Goal: Task Accomplishment & Management: Manage account settings

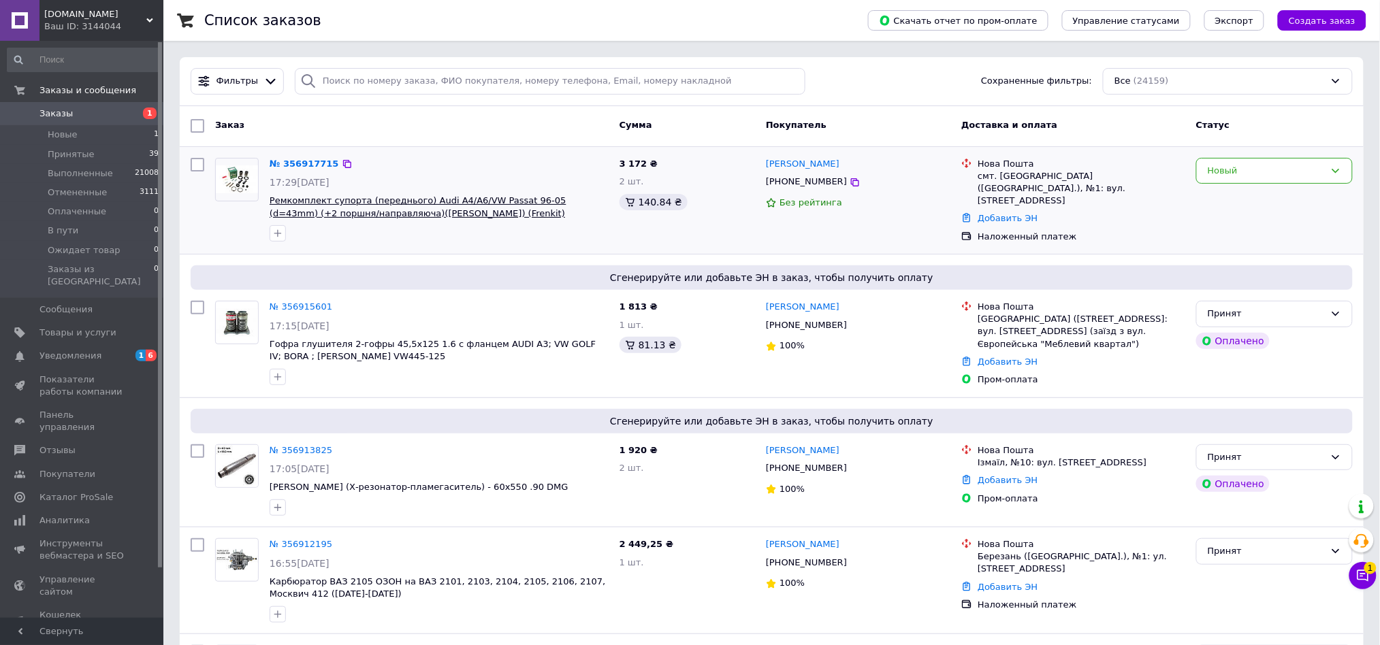
click at [332, 216] on span "Ремкомплект супорта (переднього) Audi A4/A6/VW Passat 96-05 (d=43mm) (+2 поршня…" at bounding box center [418, 206] width 297 height 23
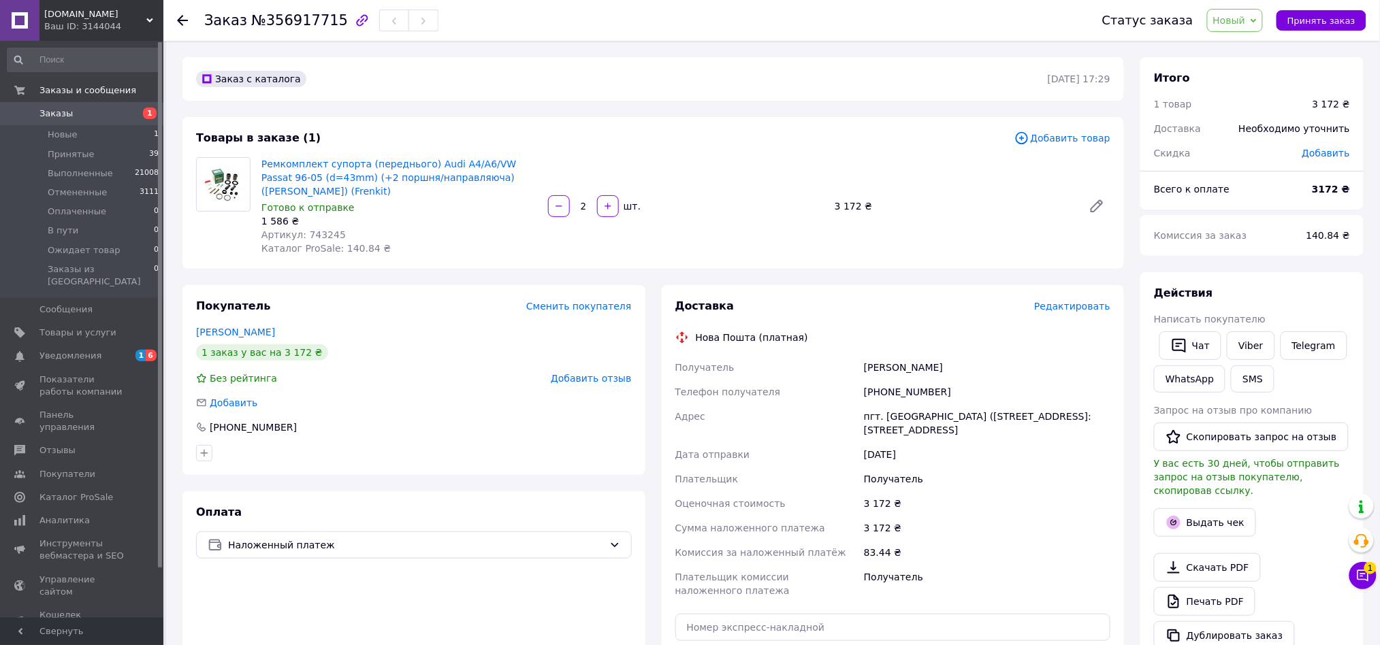
click at [315, 229] on span "Артикул: 743245" at bounding box center [303, 234] width 84 height 11
copy span "743245"
click at [51, 121] on link "Заказы 1" at bounding box center [83, 113] width 167 height 23
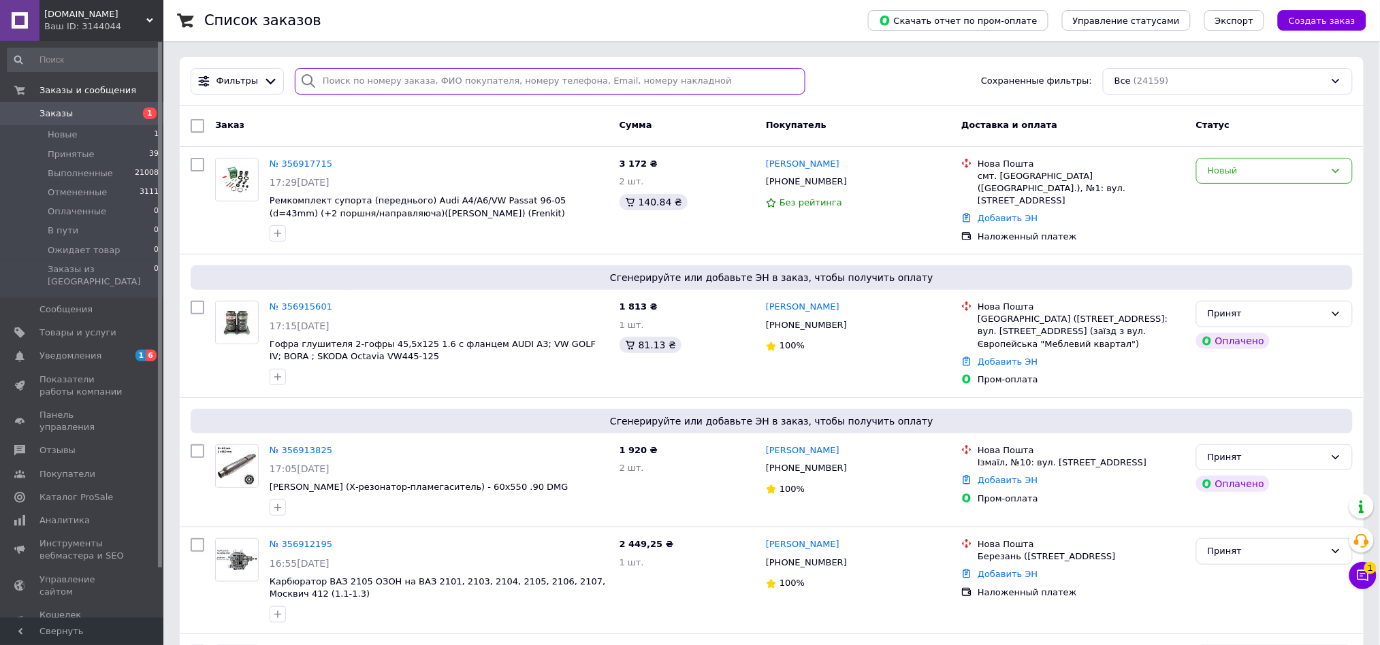
click at [357, 76] on input "search" at bounding box center [550, 81] width 511 height 27
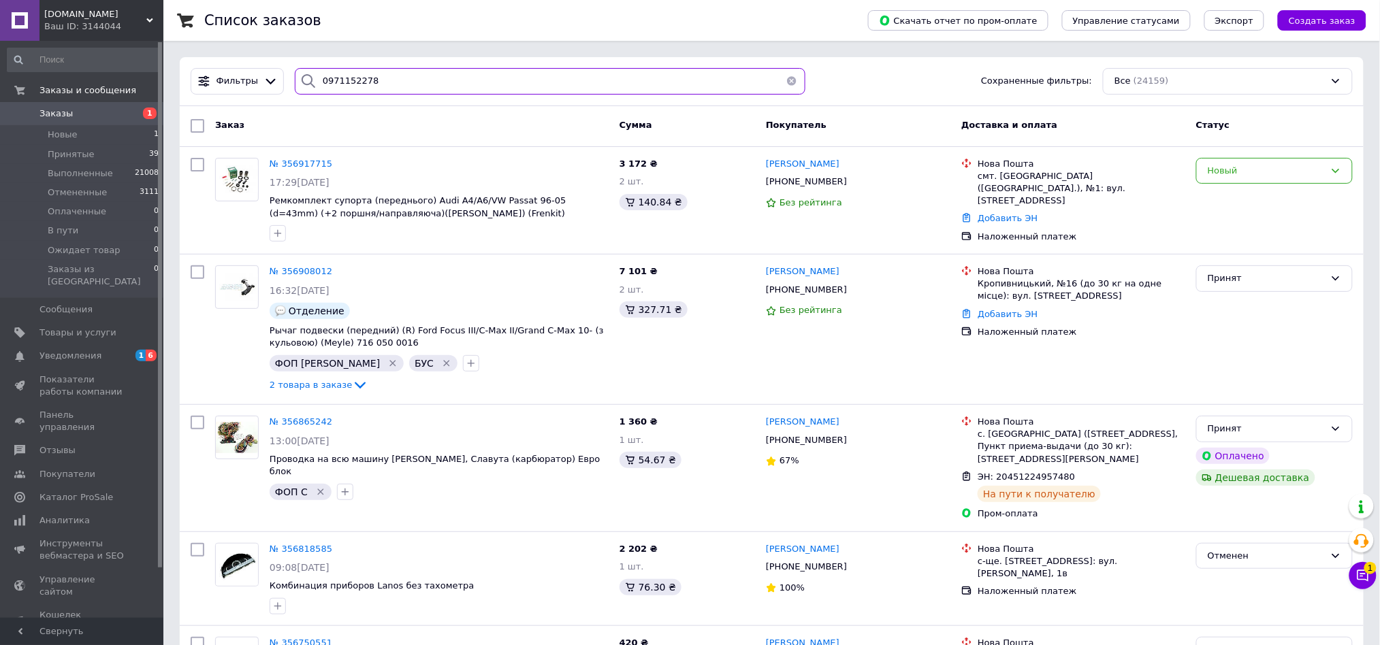
click at [387, 83] on input "0971152278" at bounding box center [550, 81] width 511 height 27
click at [314, 84] on div at bounding box center [308, 81] width 27 height 27
click at [316, 82] on div "0971152278" at bounding box center [550, 81] width 511 height 27
click at [334, 83] on input "0971152278" at bounding box center [550, 81] width 511 height 27
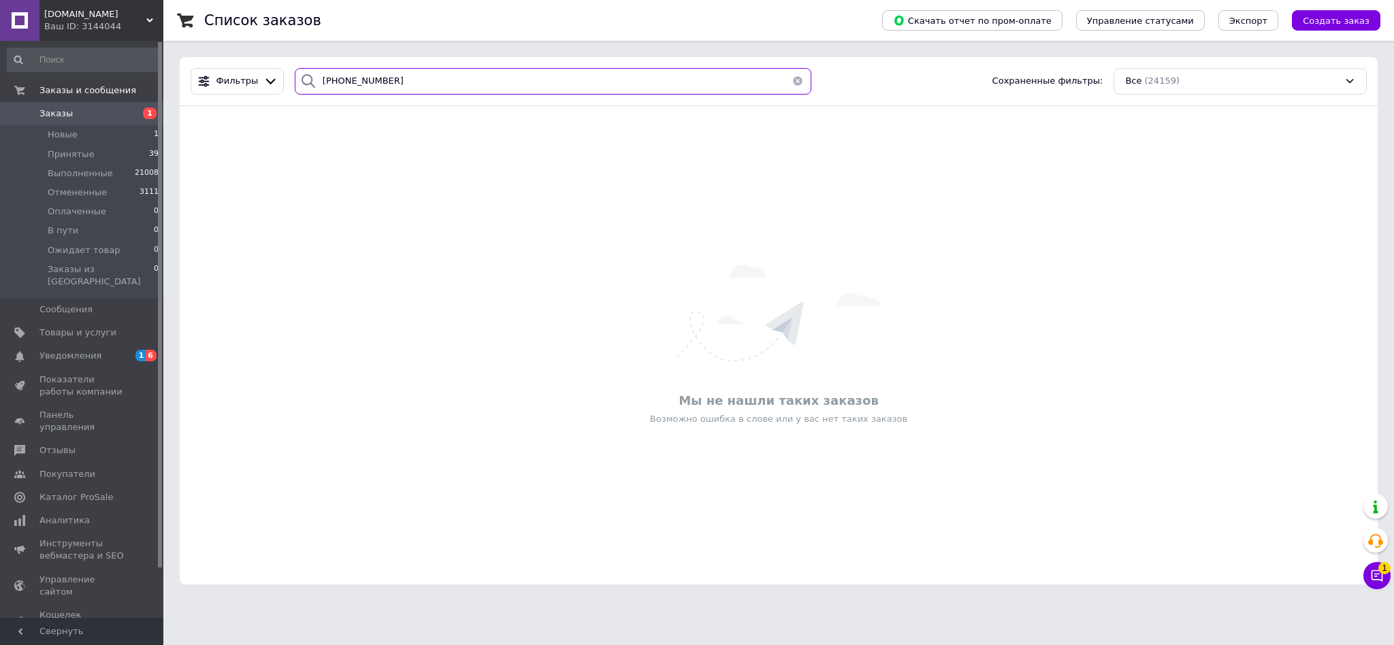
click at [352, 79] on input "[PHONE_NUMBER]" at bounding box center [553, 81] width 517 height 27
type input "A"
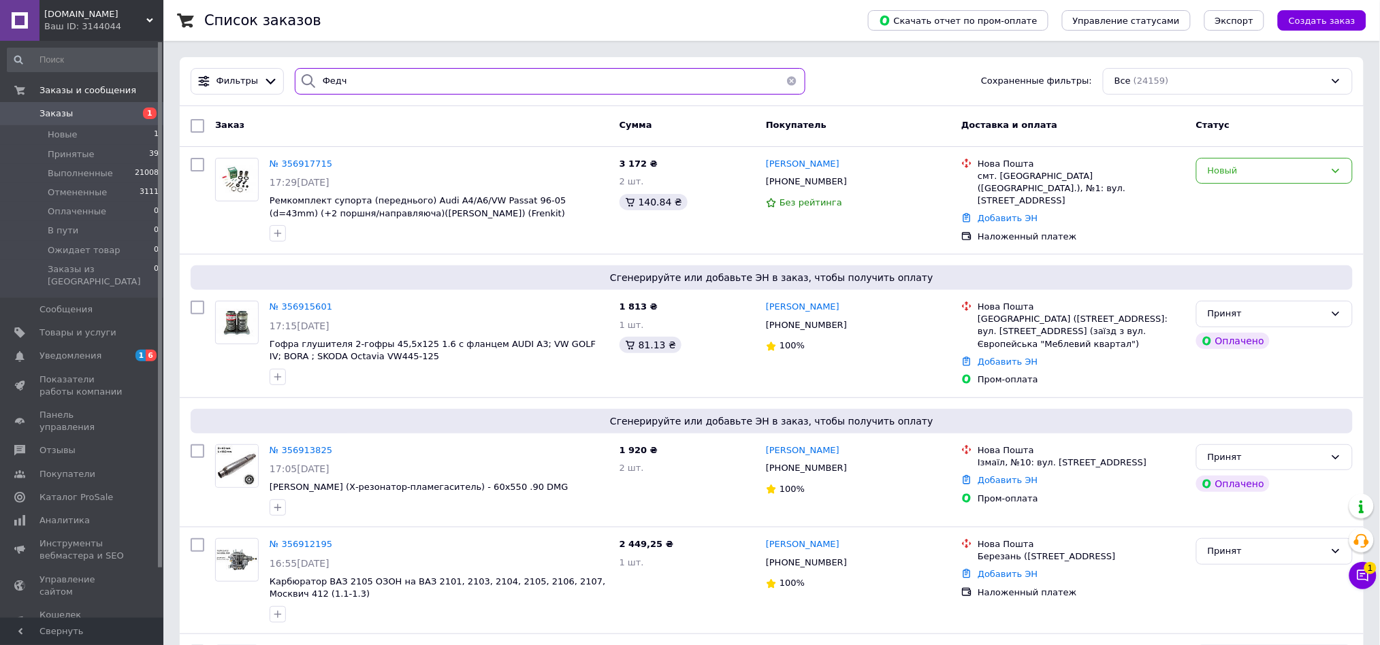
type input "Федч"
click at [1264, 174] on div "Новый" at bounding box center [1266, 171] width 117 height 14
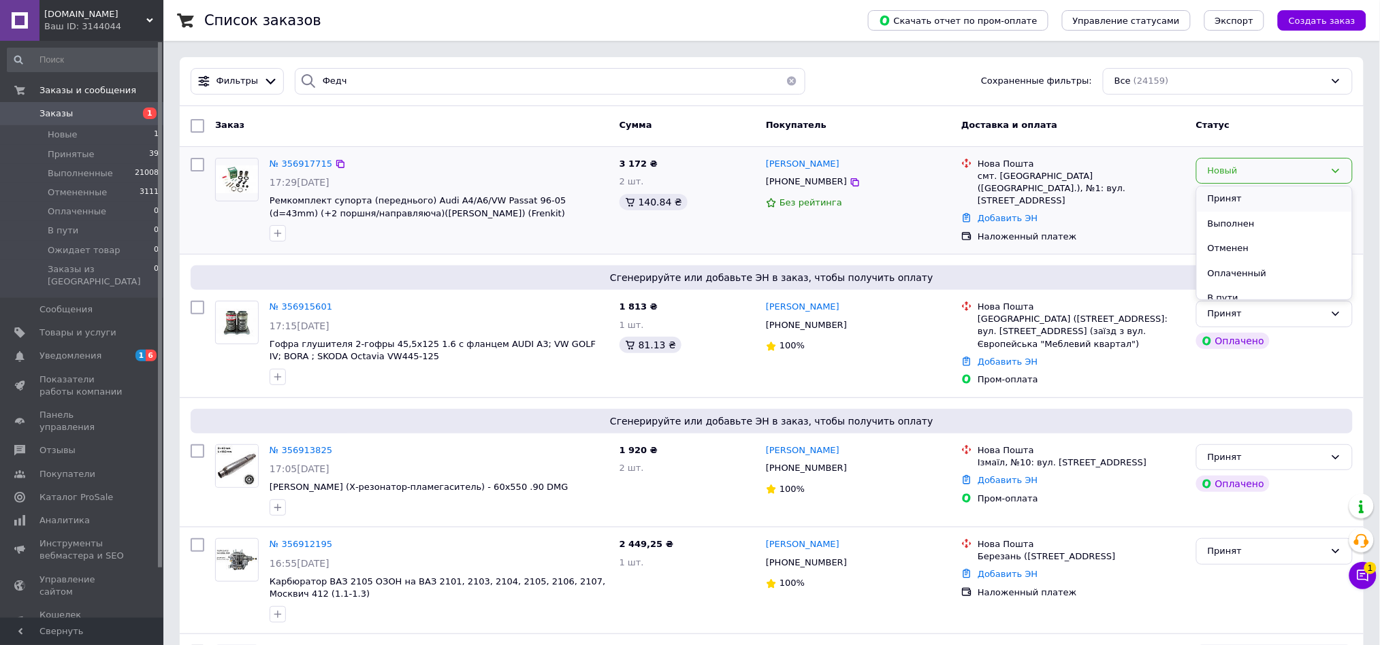
click at [1227, 202] on li "Принят" at bounding box center [1274, 199] width 155 height 25
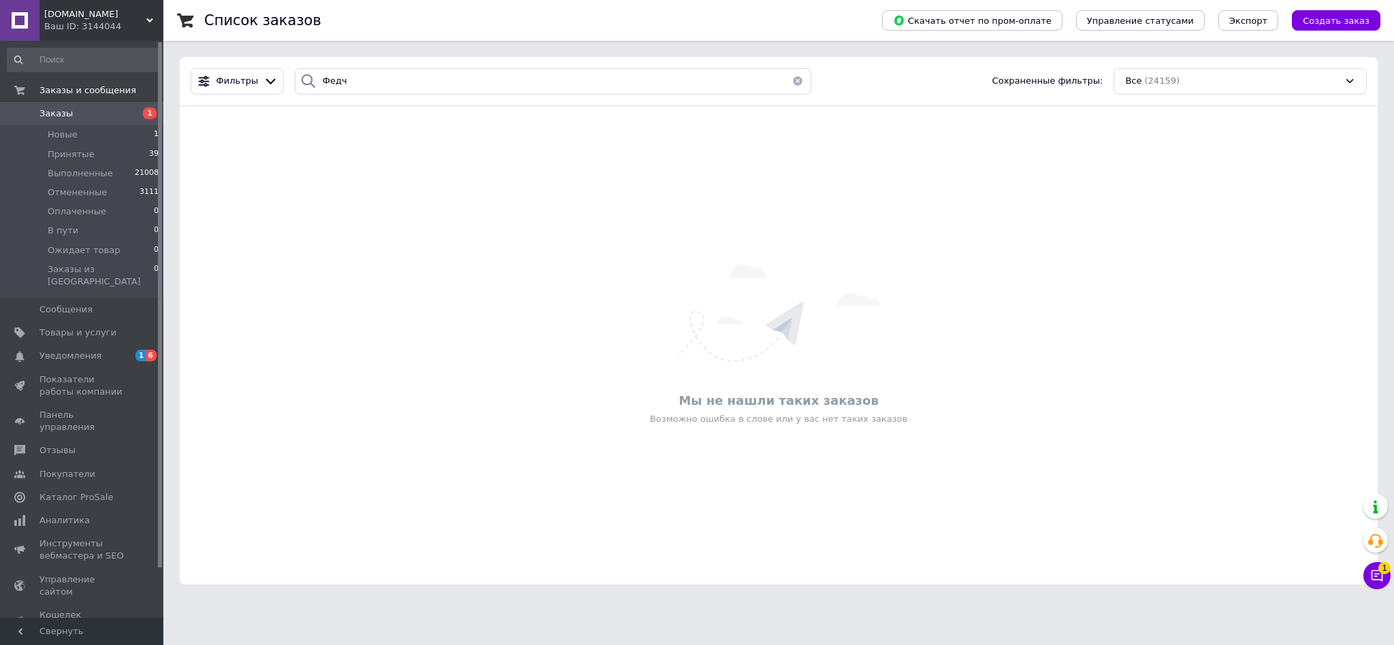
click at [793, 79] on div "Статус успешно изменен" at bounding box center [792, 60] width 517 height 39
click at [791, 80] on button "button" at bounding box center [797, 81] width 27 height 27
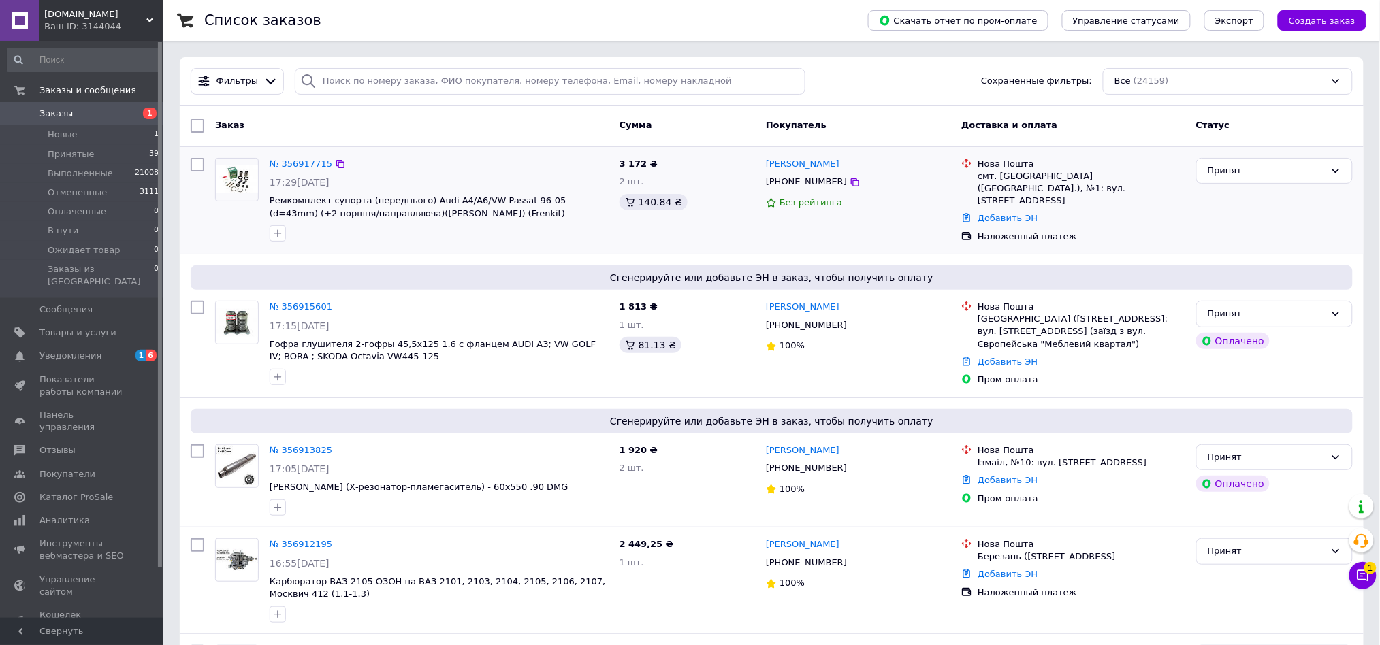
click at [268, 236] on div at bounding box center [278, 234] width 22 height 22
click at [278, 224] on div at bounding box center [278, 234] width 22 height 22
click at [277, 235] on icon "button" at bounding box center [277, 233] width 7 height 7
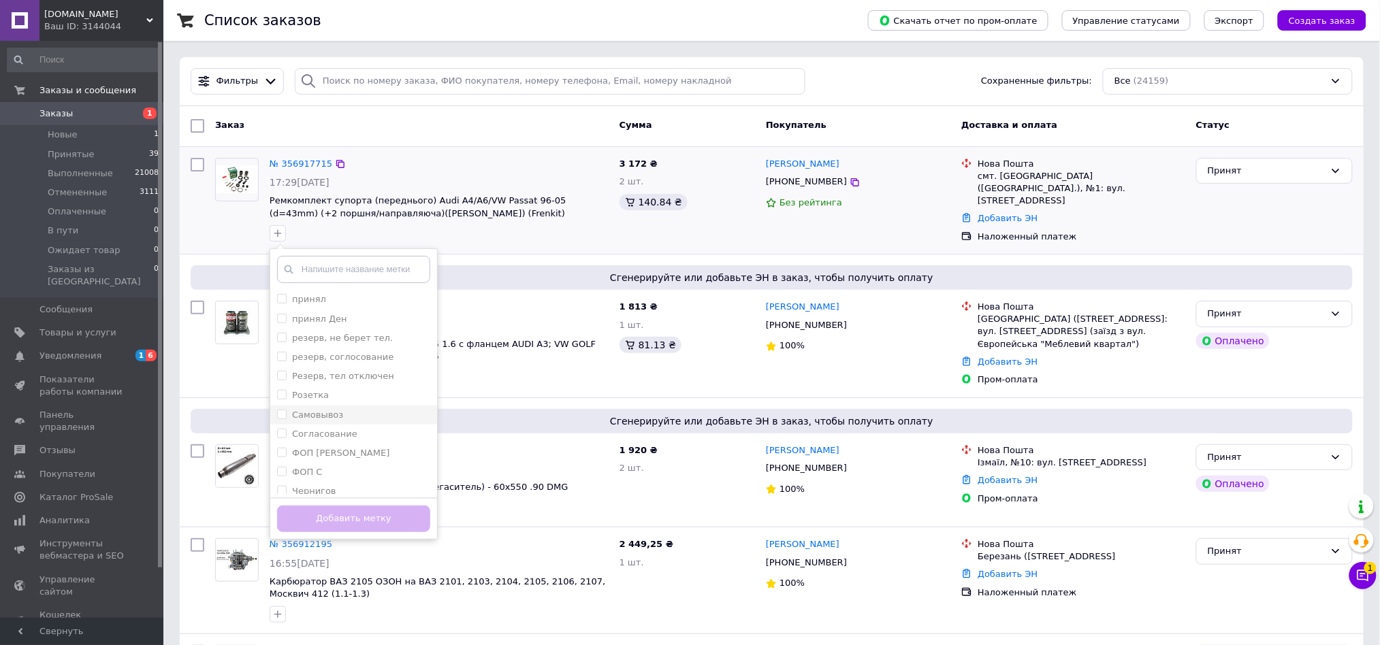
scroll to position [410, 0]
click at [302, 428] on label "Согласование" at bounding box center [324, 427] width 65 height 10
checkbox input "true"
click at [359, 519] on button "Добавить метку" at bounding box center [353, 519] width 153 height 27
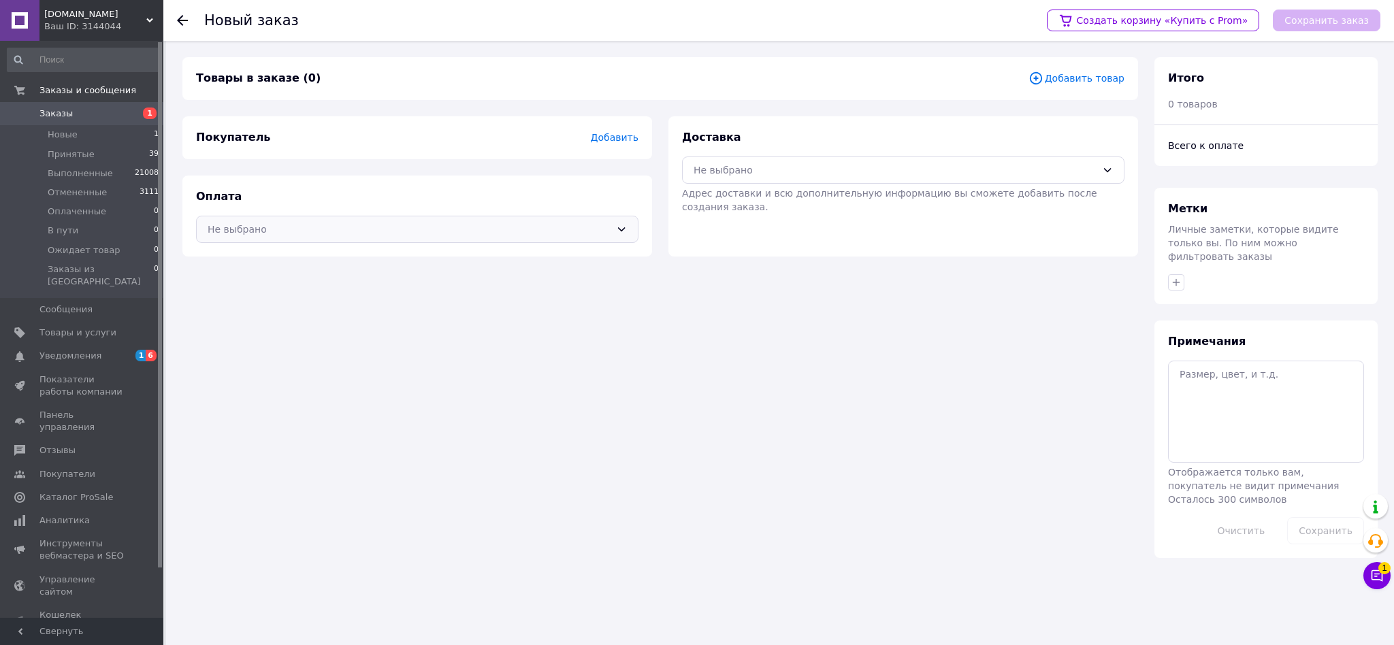
click at [255, 238] on div "Не выбрано" at bounding box center [417, 229] width 443 height 27
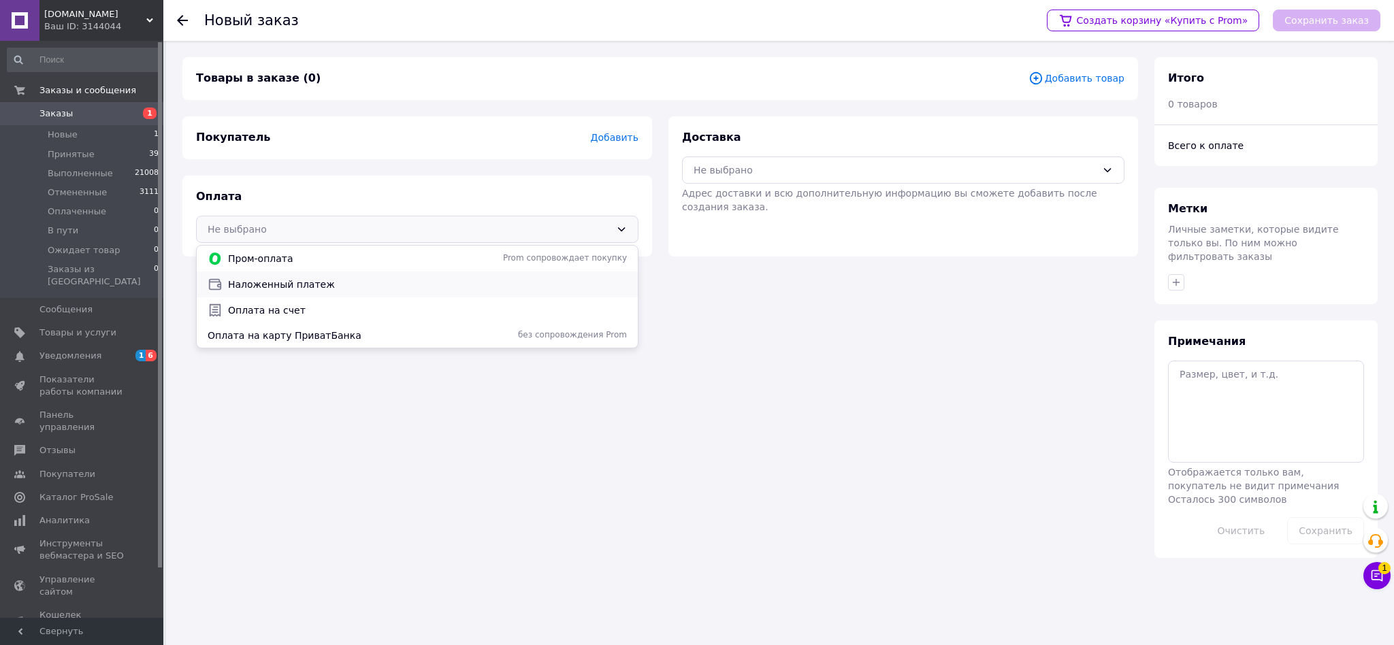
click at [238, 281] on span "Наложенный платеж" at bounding box center [427, 285] width 399 height 14
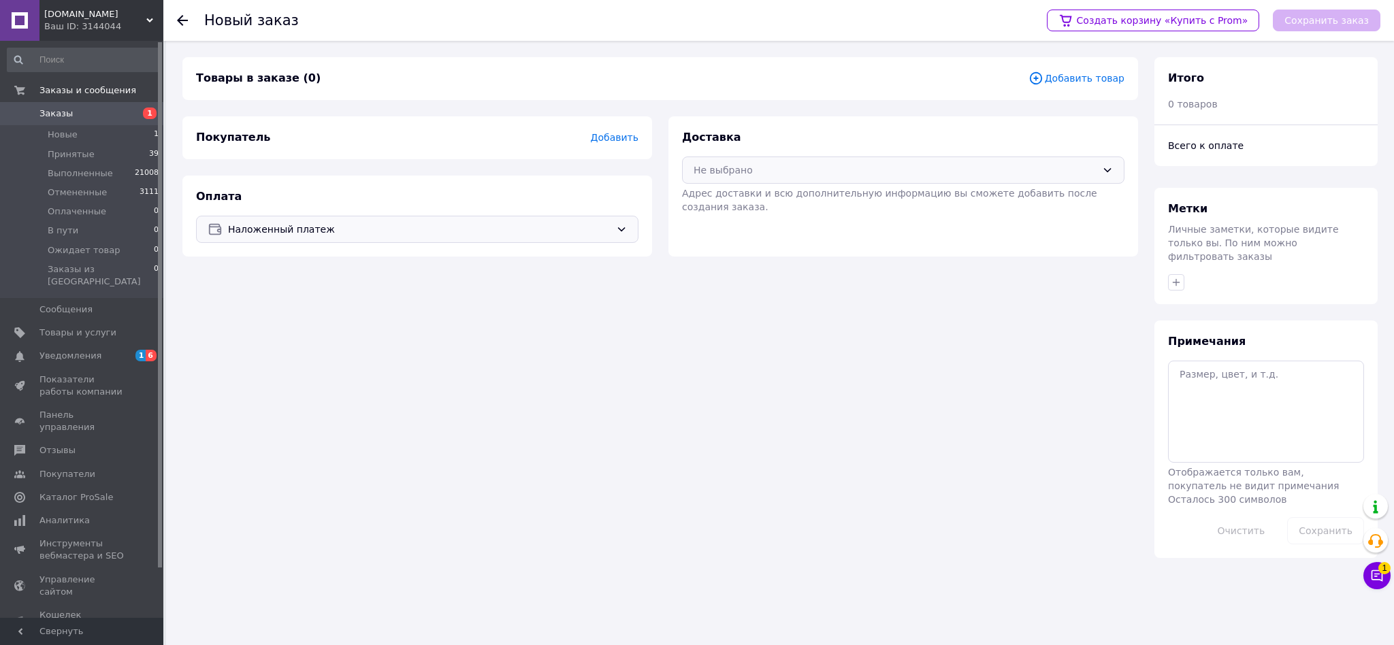
click at [759, 165] on div "Не выбрано" at bounding box center [895, 170] width 403 height 15
click at [721, 257] on span "Нова Пошта (платная)" at bounding box center [913, 251] width 399 height 14
click at [1068, 82] on span "Добавить товар" at bounding box center [1077, 78] width 96 height 15
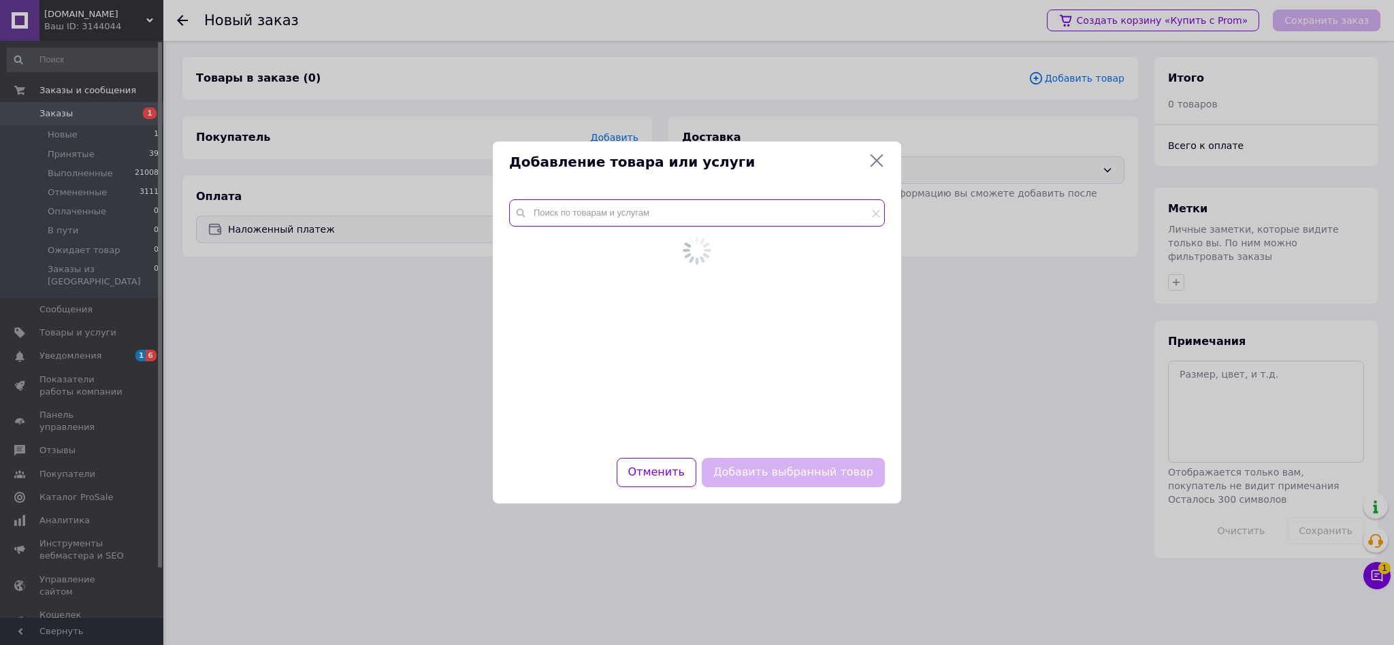
drag, startPoint x: 573, startPoint y: 212, endPoint x: 761, endPoint y: 213, distance: 188.6
click at [573, 213] on input "text" at bounding box center [697, 212] width 376 height 27
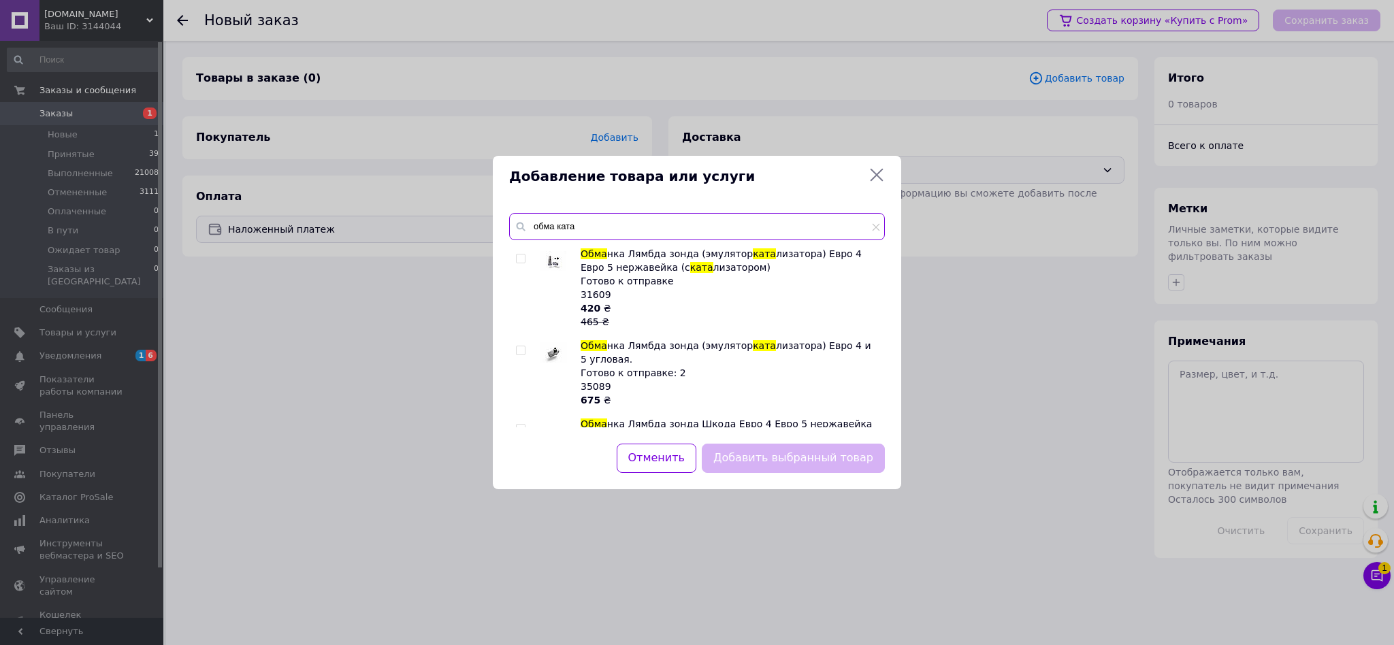
type input "обма ката"
click at [521, 257] on input "checkbox" at bounding box center [520, 259] width 9 height 9
checkbox input "true"
click at [761, 462] on button "Добавить выбранный товар" at bounding box center [793, 458] width 183 height 29
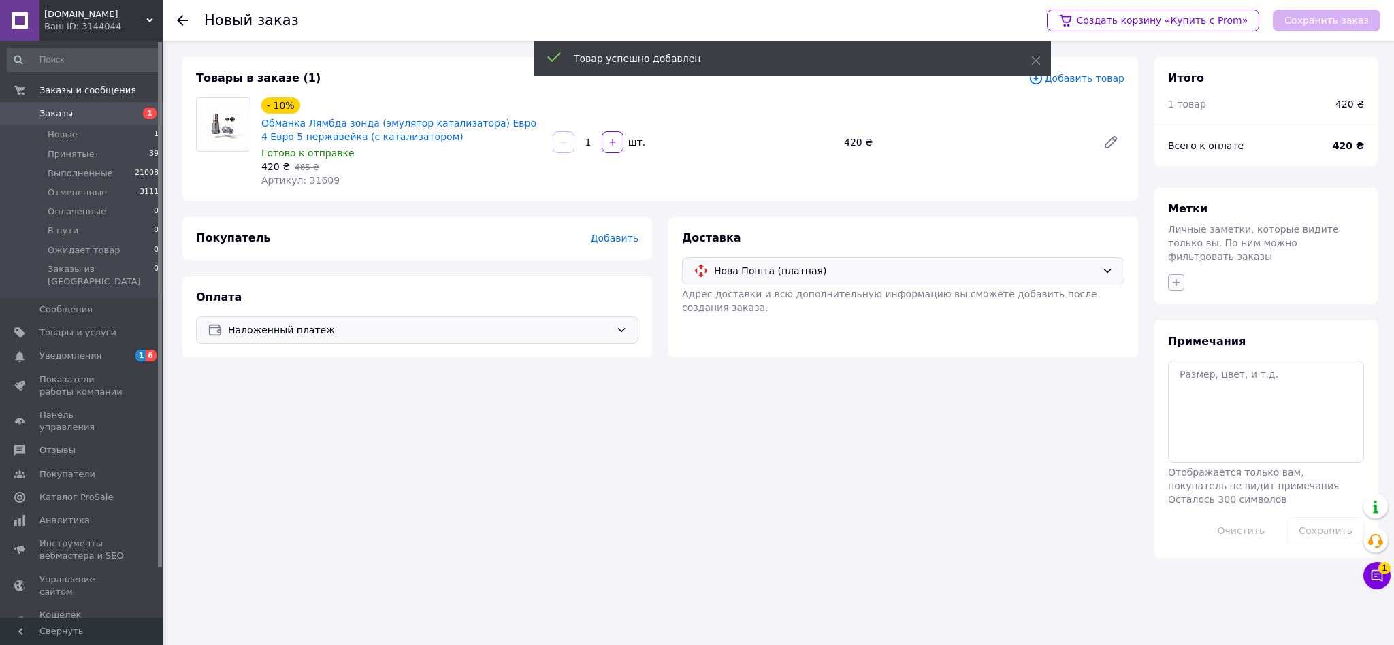
click at [1176, 278] on icon "button" at bounding box center [1176, 281] width 7 height 7
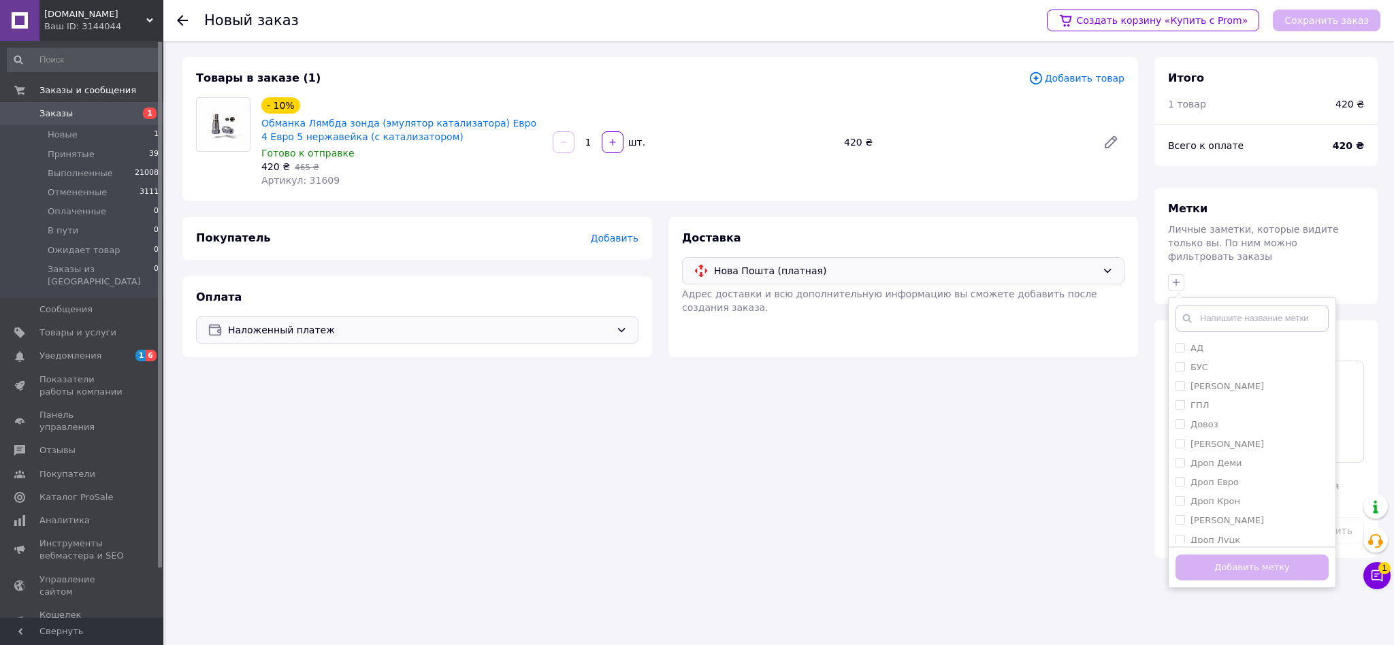
scroll to position [410, 0]
click at [1185, 509] on span at bounding box center [1181, 514] width 10 height 10
click at [1185, 509] on input "ФОП С" at bounding box center [1180, 513] width 9 height 9
click at [1177, 509] on input "ФОП С" at bounding box center [1180, 513] width 9 height 9
checkbox input "true"
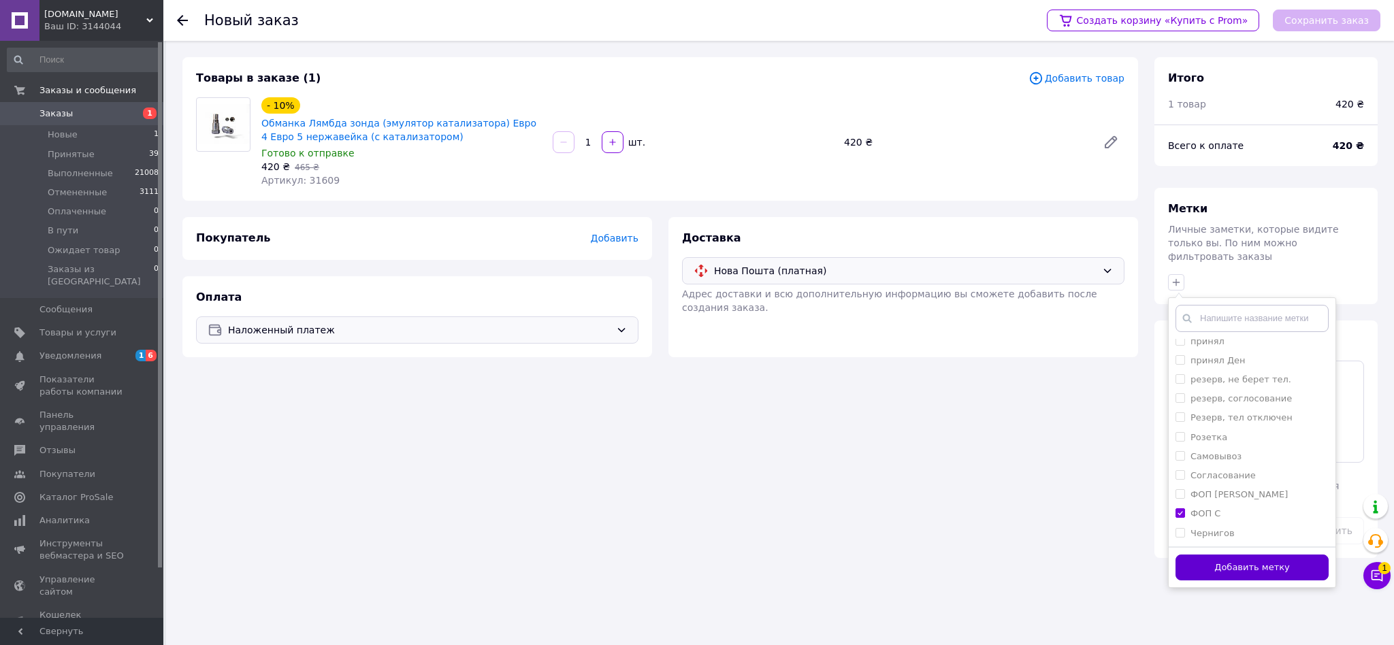
click at [1270, 555] on button "Добавить метку" at bounding box center [1252, 568] width 153 height 27
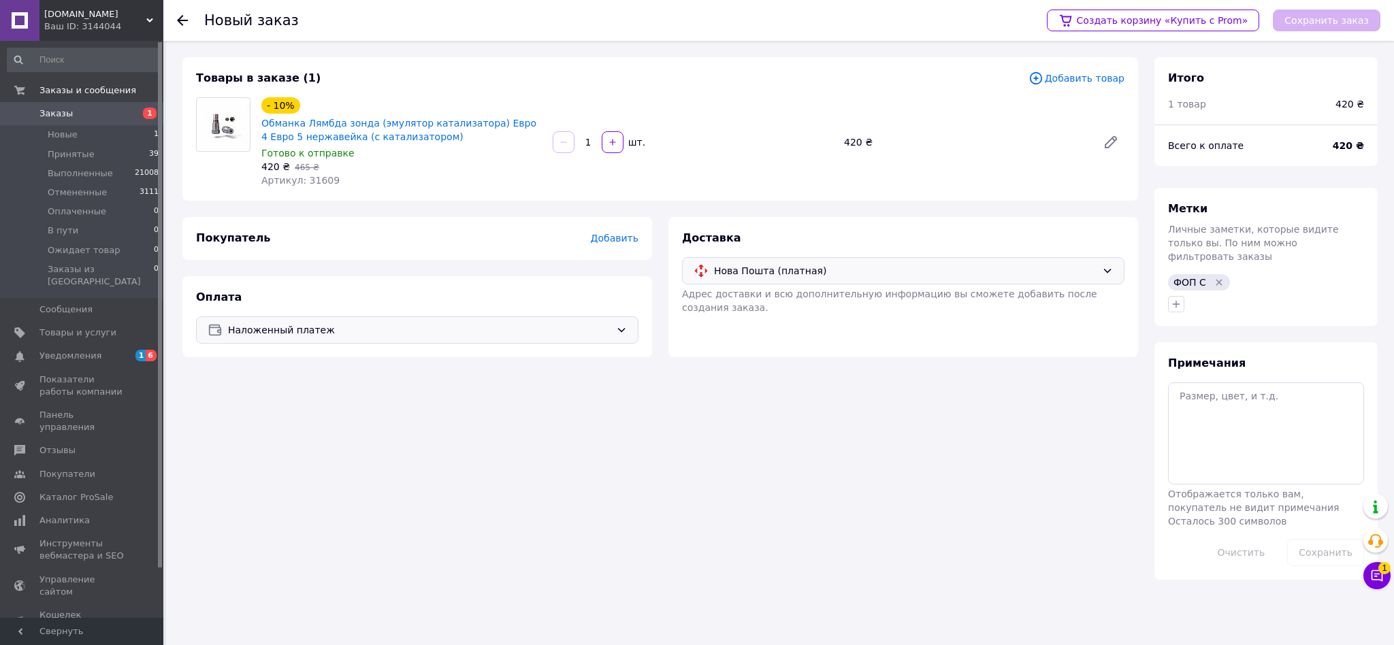
click at [622, 238] on span "Добавить" at bounding box center [615, 238] width 48 height 11
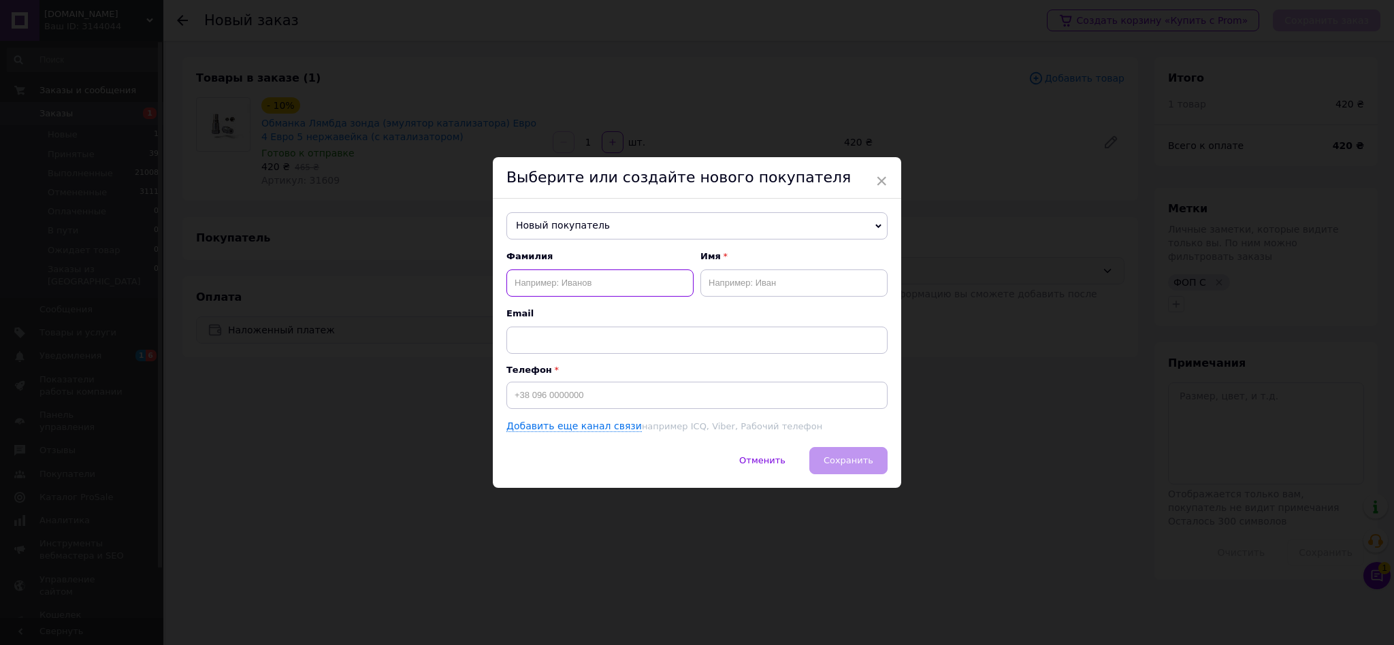
click at [524, 283] on input "text" at bounding box center [600, 283] width 187 height 27
paste input "Федчук"
type input "Федчук"
click at [733, 290] on input "text" at bounding box center [794, 283] width 187 height 27
paste input "Антон"
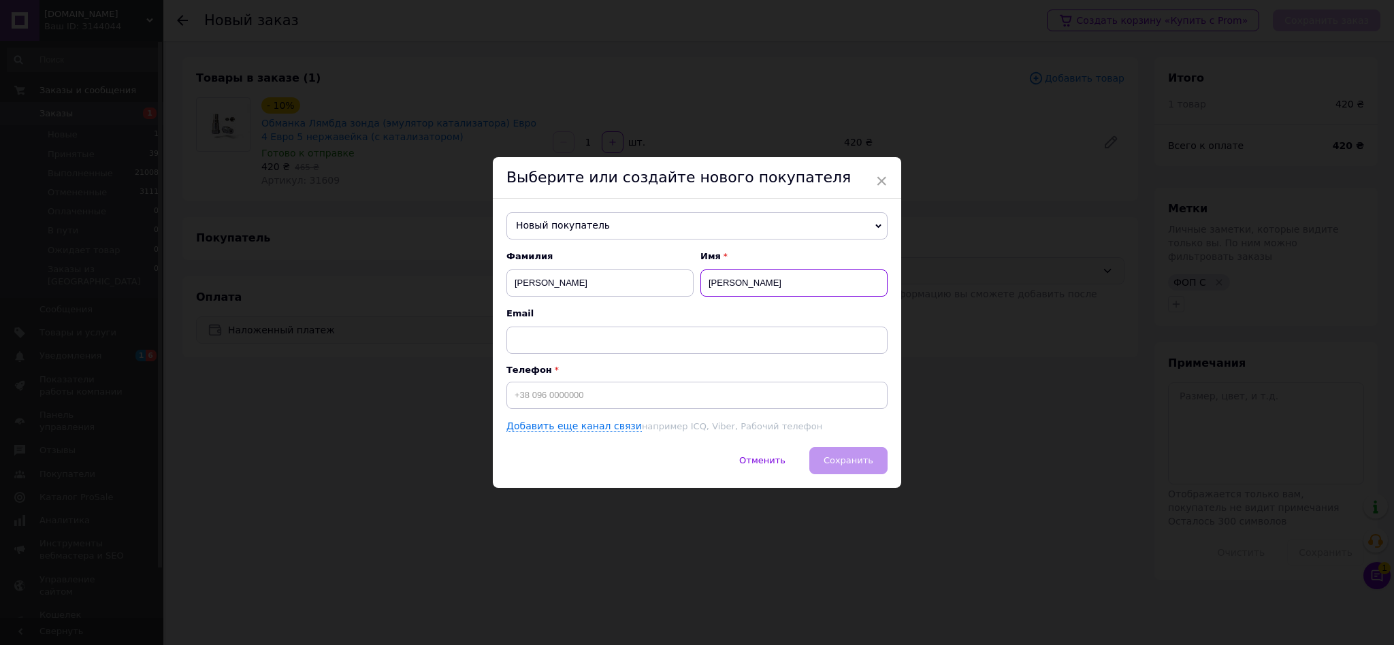
type input "Антон"
click at [630, 393] on input at bounding box center [697, 395] width 381 height 27
paste input "[PHONE_NUMBER]"
type input "[PHONE_NUMBER]"
click at [855, 463] on span "Сохранить" at bounding box center [849, 460] width 50 height 10
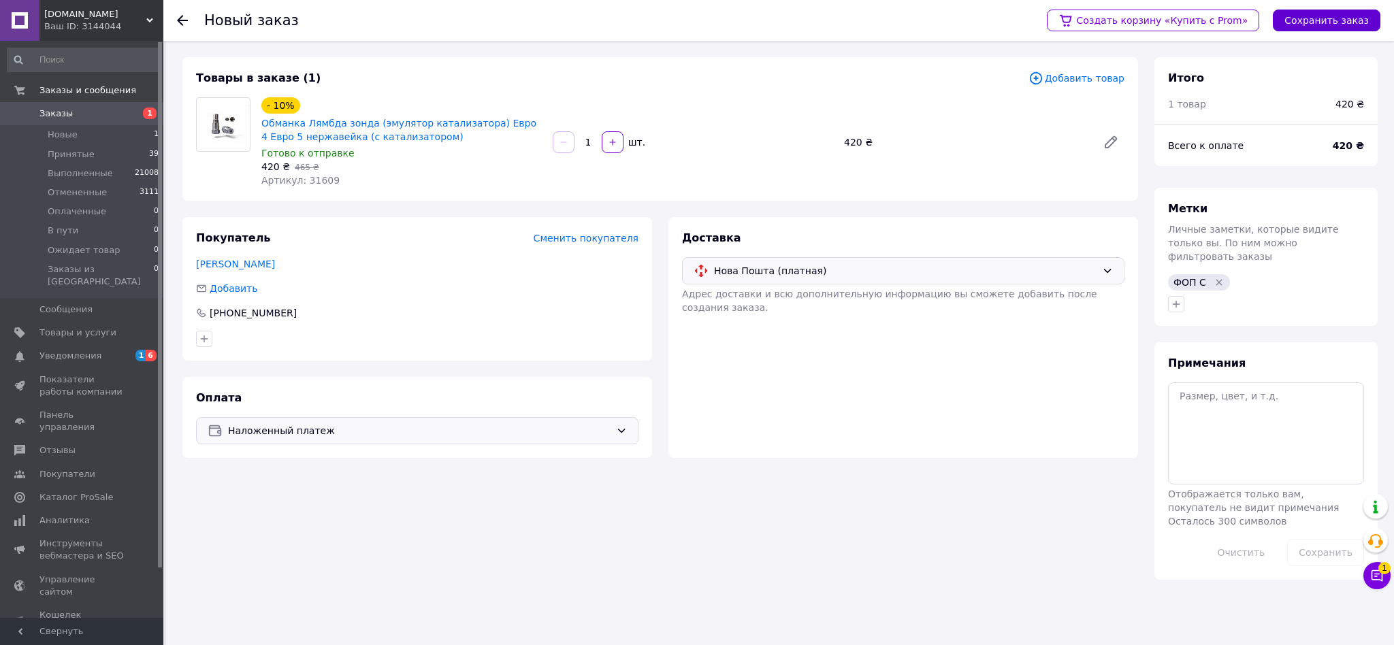
click at [1309, 14] on button "Сохранить заказ" at bounding box center [1327, 21] width 108 height 22
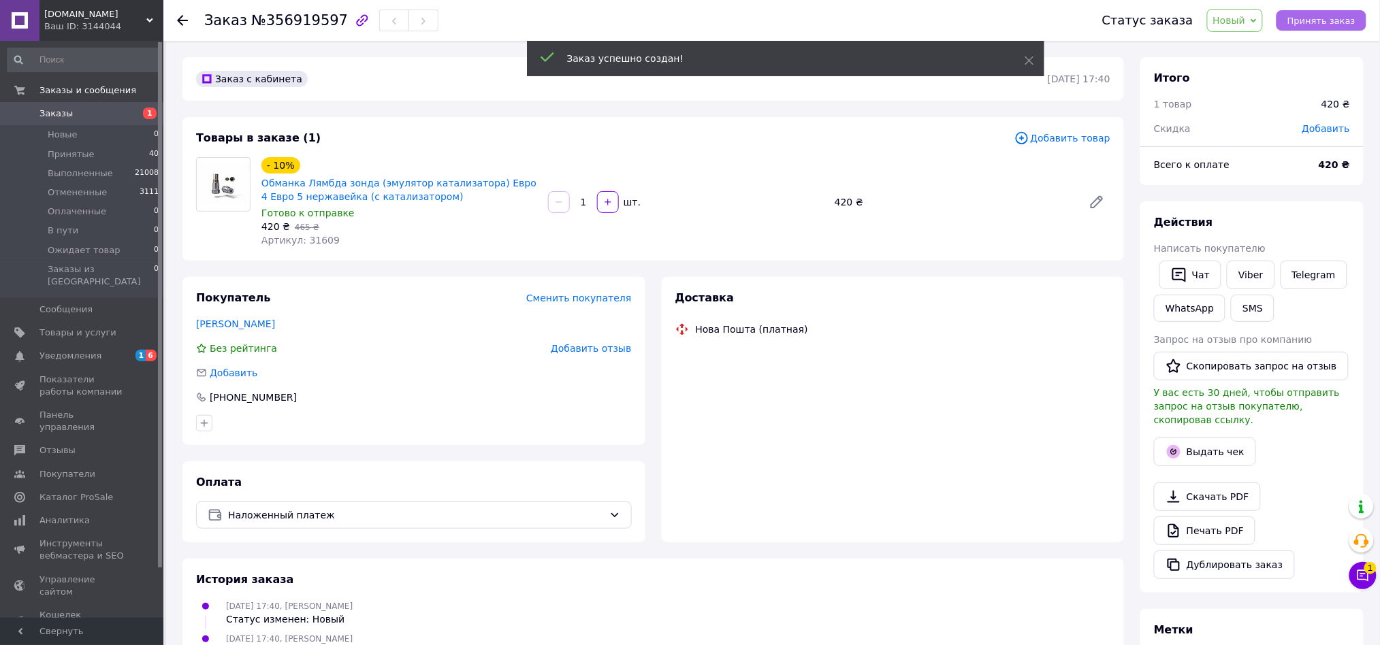
click at [1326, 21] on span "Принять заказ" at bounding box center [1321, 21] width 68 height 10
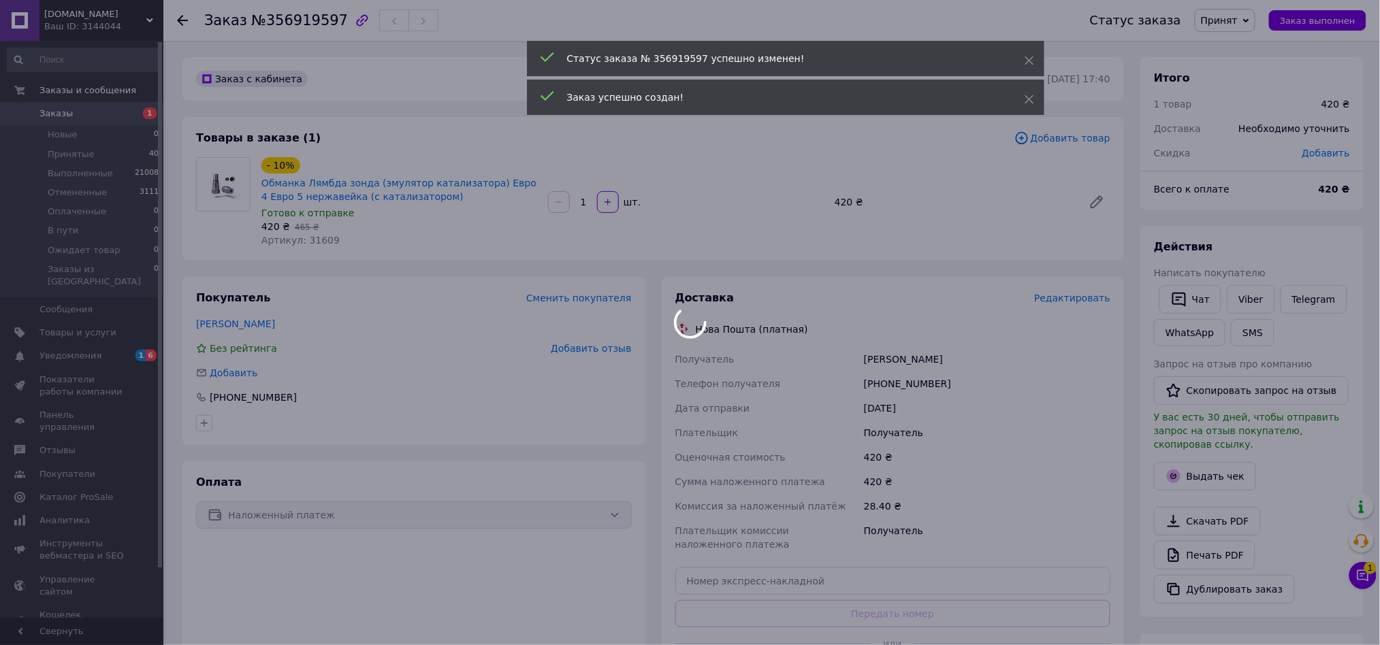
click at [1065, 295] on div at bounding box center [690, 322] width 1380 height 645
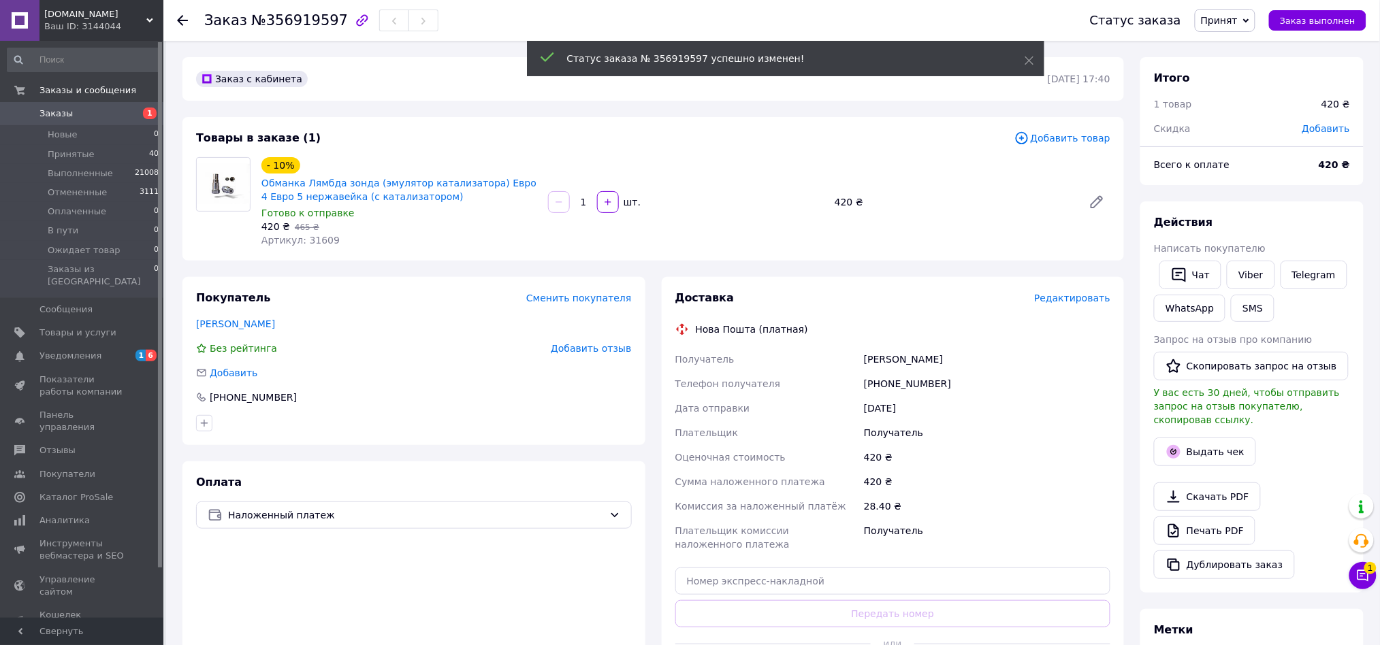
click at [1063, 300] on span "Редактировать" at bounding box center [1072, 298] width 76 height 11
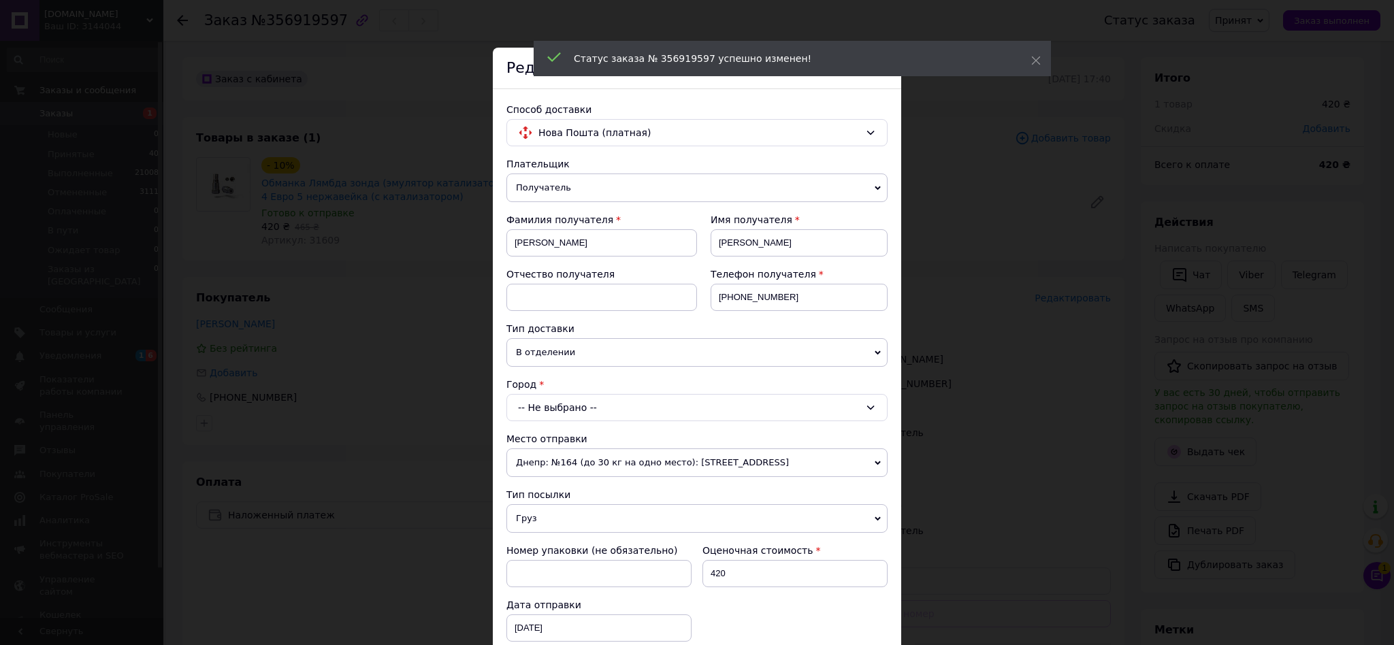
click at [560, 410] on div "-- Не выбрано --" at bounding box center [697, 407] width 381 height 27
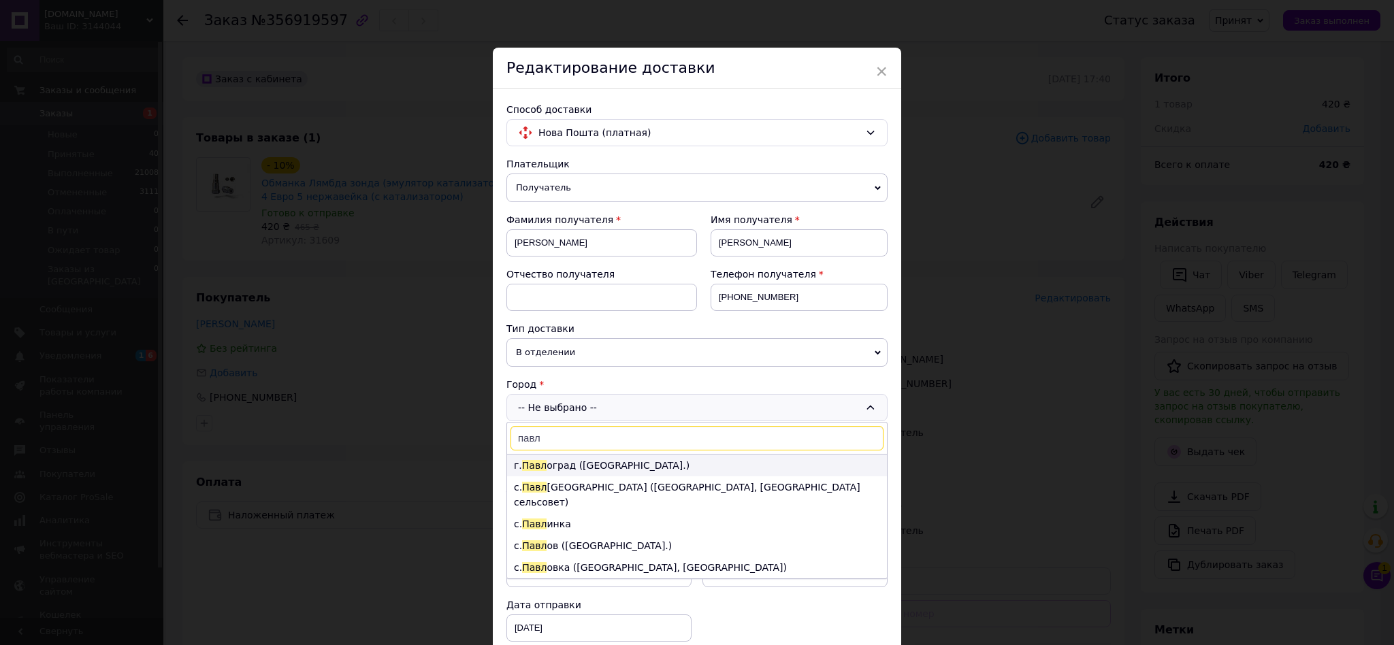
type input "павл"
click at [564, 468] on li "г. Павл оград (Днепропетровская обл.)" at bounding box center [697, 466] width 380 height 22
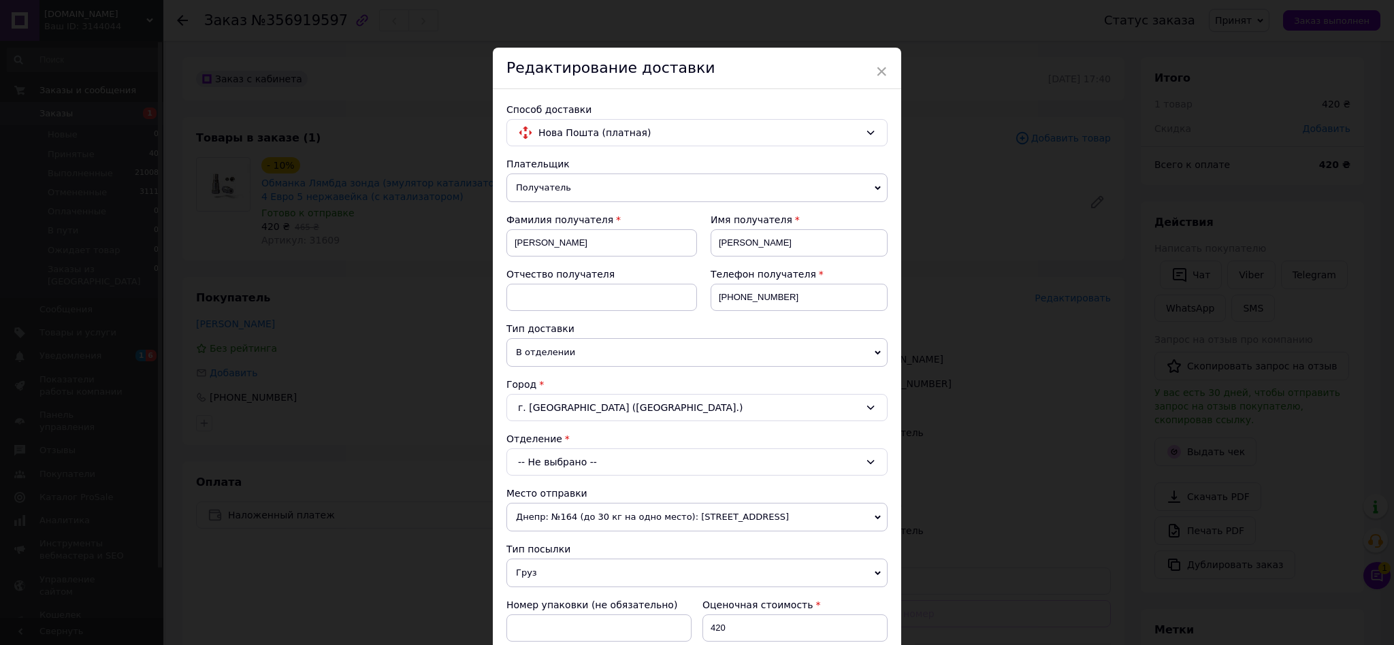
click at [576, 464] on div "-- Не выбрано --" at bounding box center [697, 462] width 381 height 27
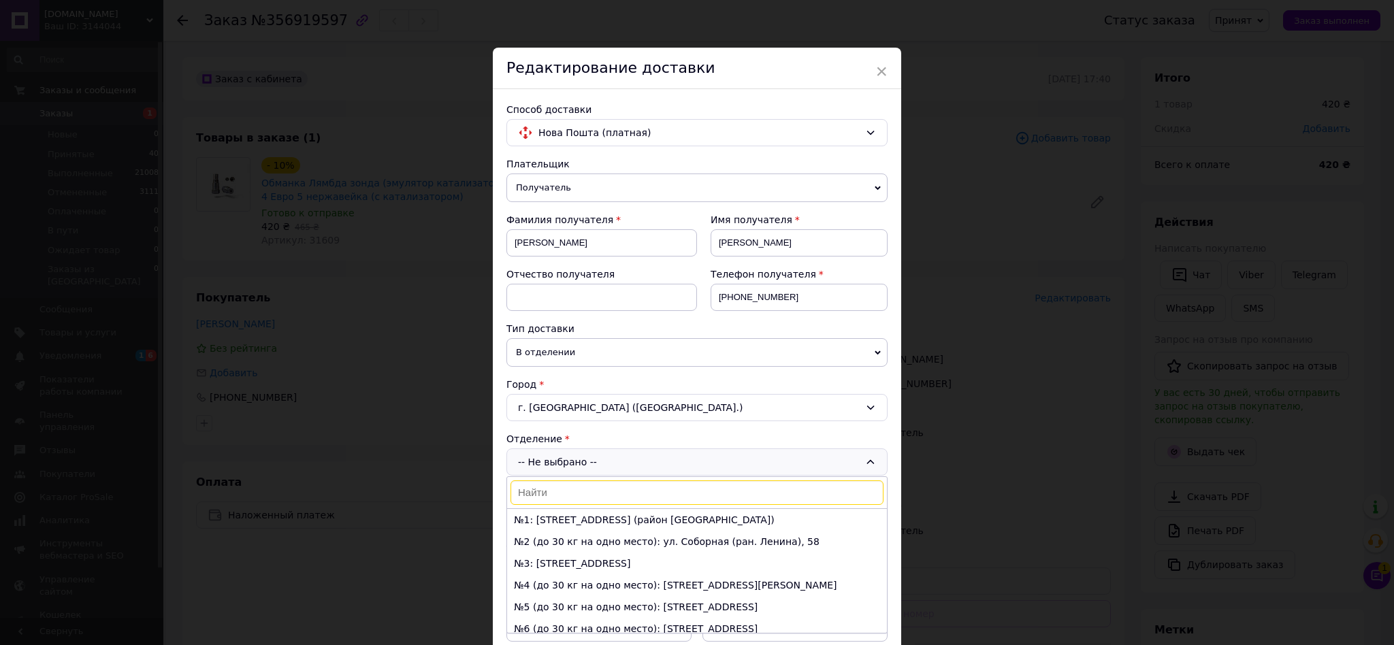
scroll to position [83, 0]
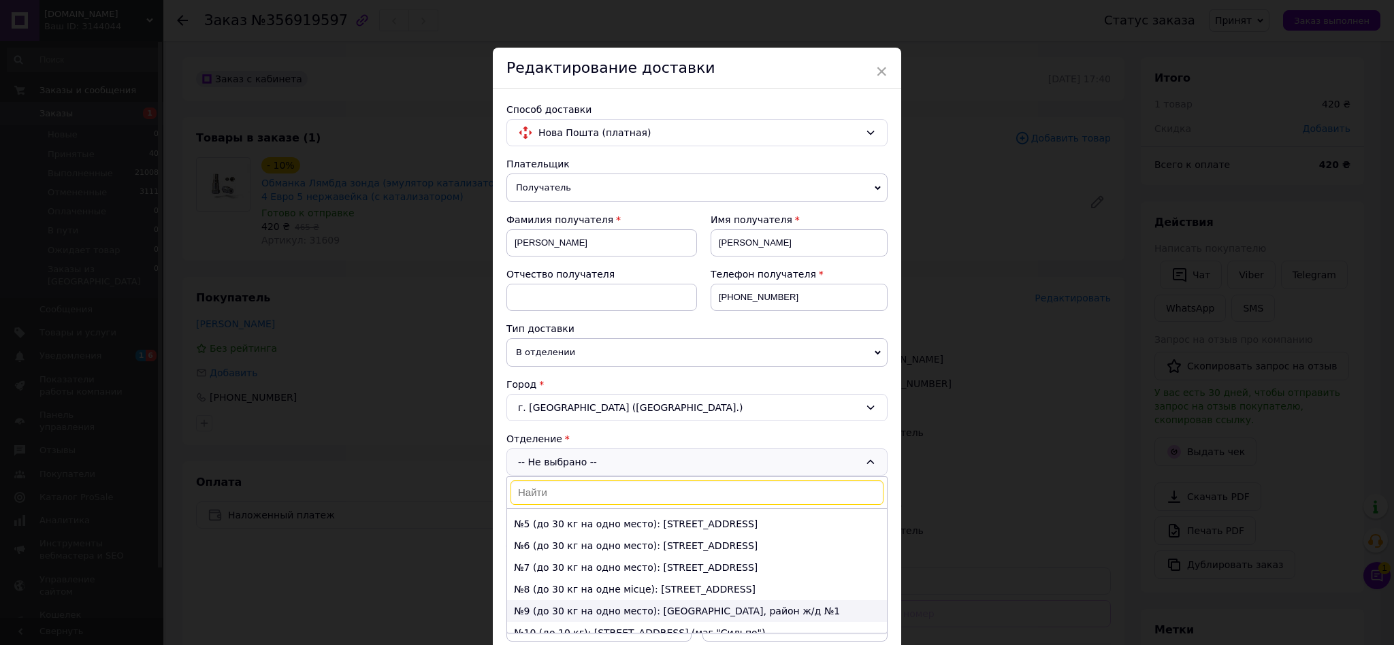
click at [611, 605] on li "№9 (до 30 кг на одно место): ул. Новая, район ж/д №1" at bounding box center [697, 611] width 380 height 22
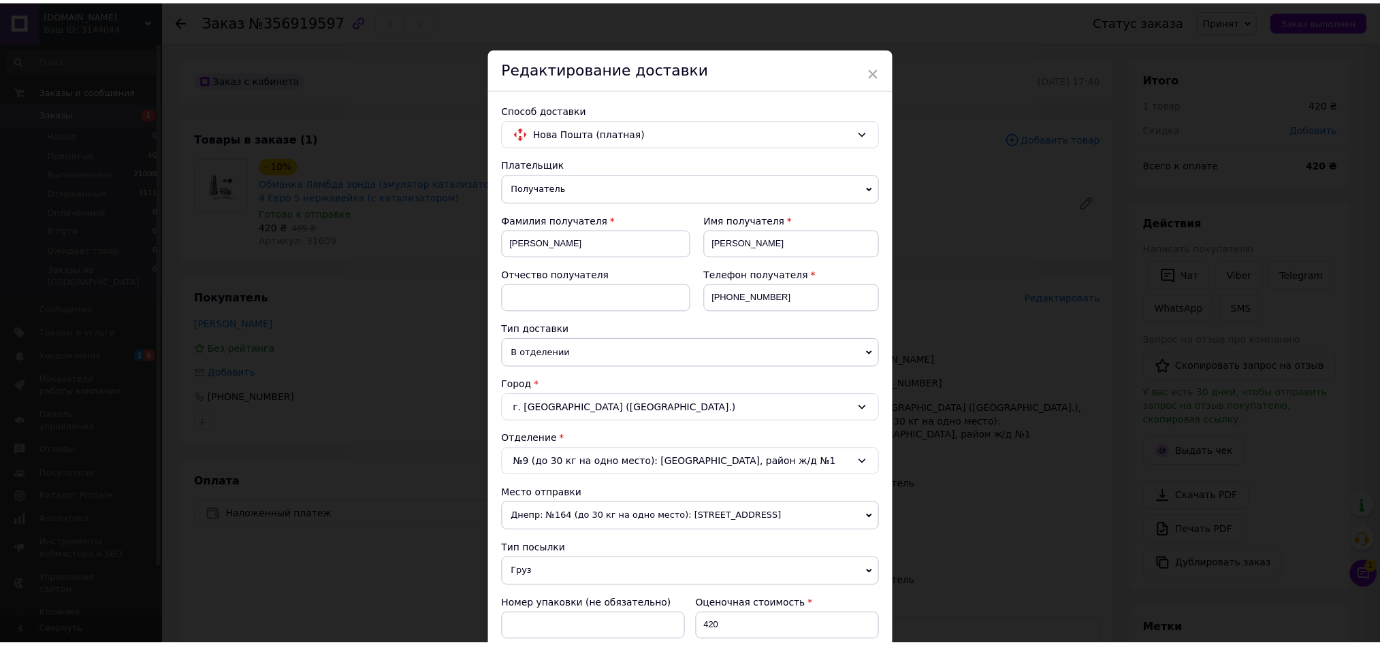
scroll to position [484, 0]
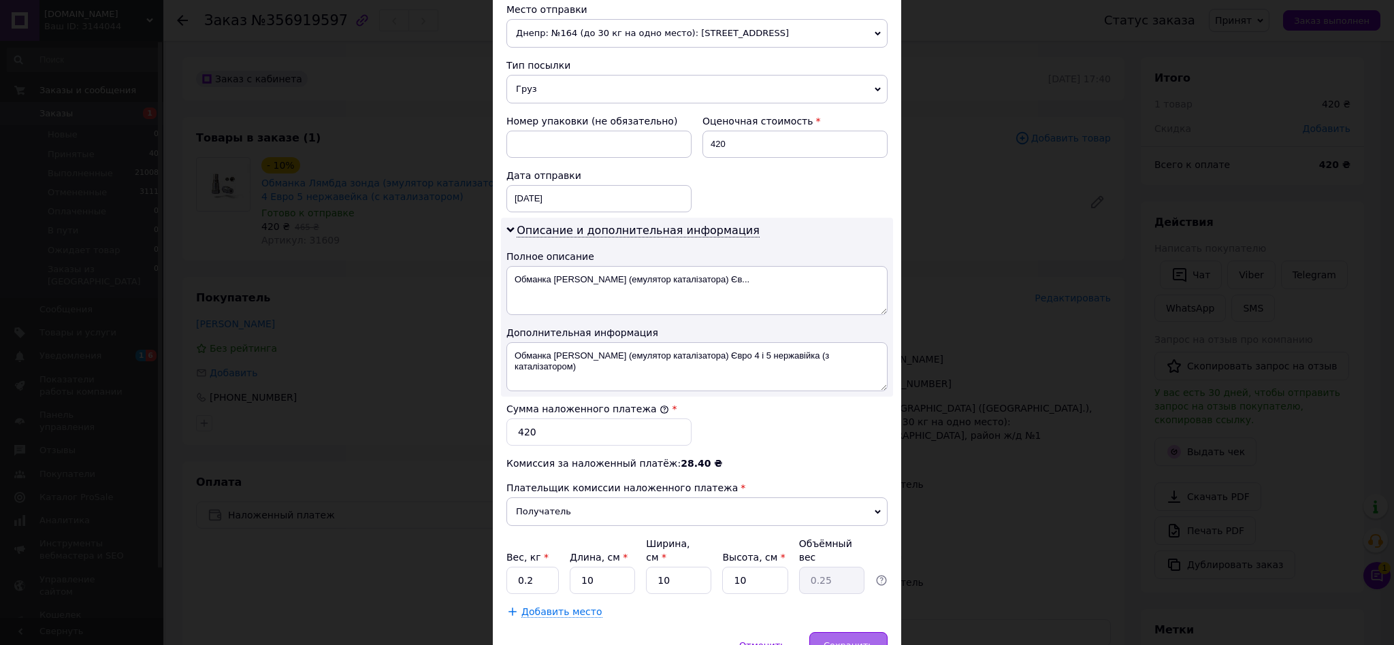
click at [839, 632] on div "Сохранить" at bounding box center [848, 645] width 78 height 27
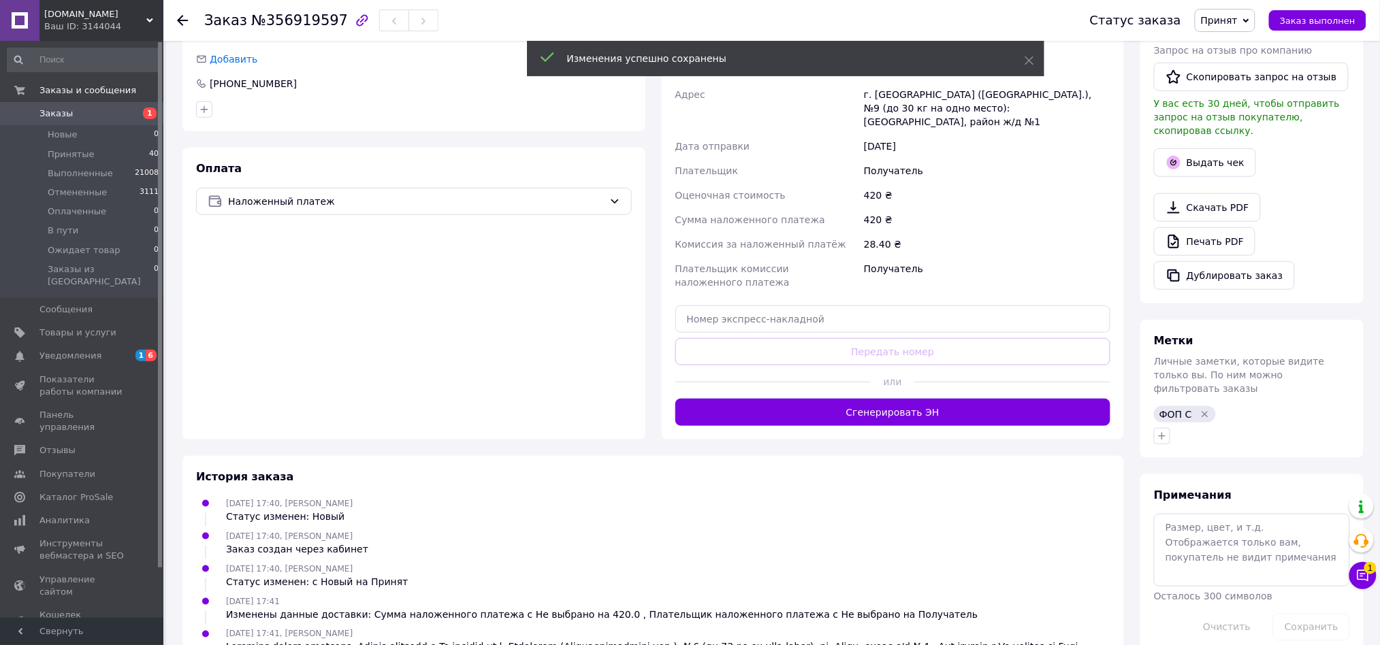
scroll to position [379, 0]
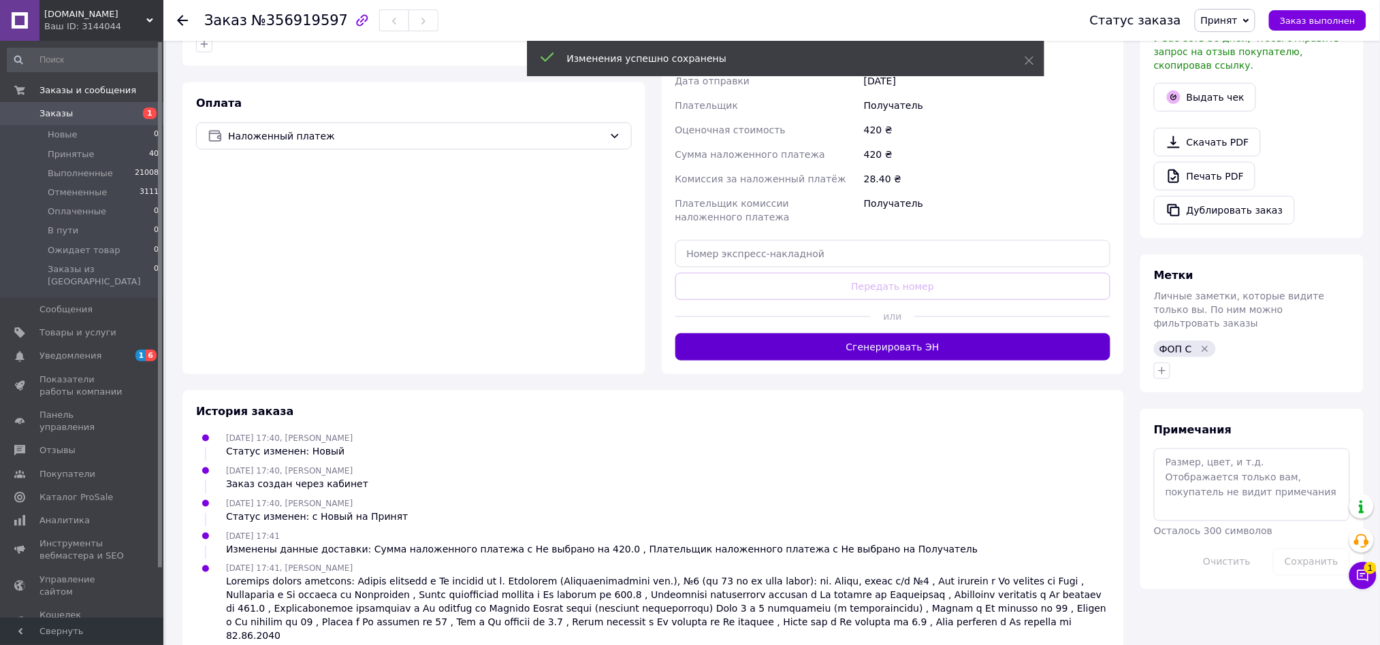
click at [941, 339] on button "Сгенерировать ЭН" at bounding box center [893, 347] width 436 height 27
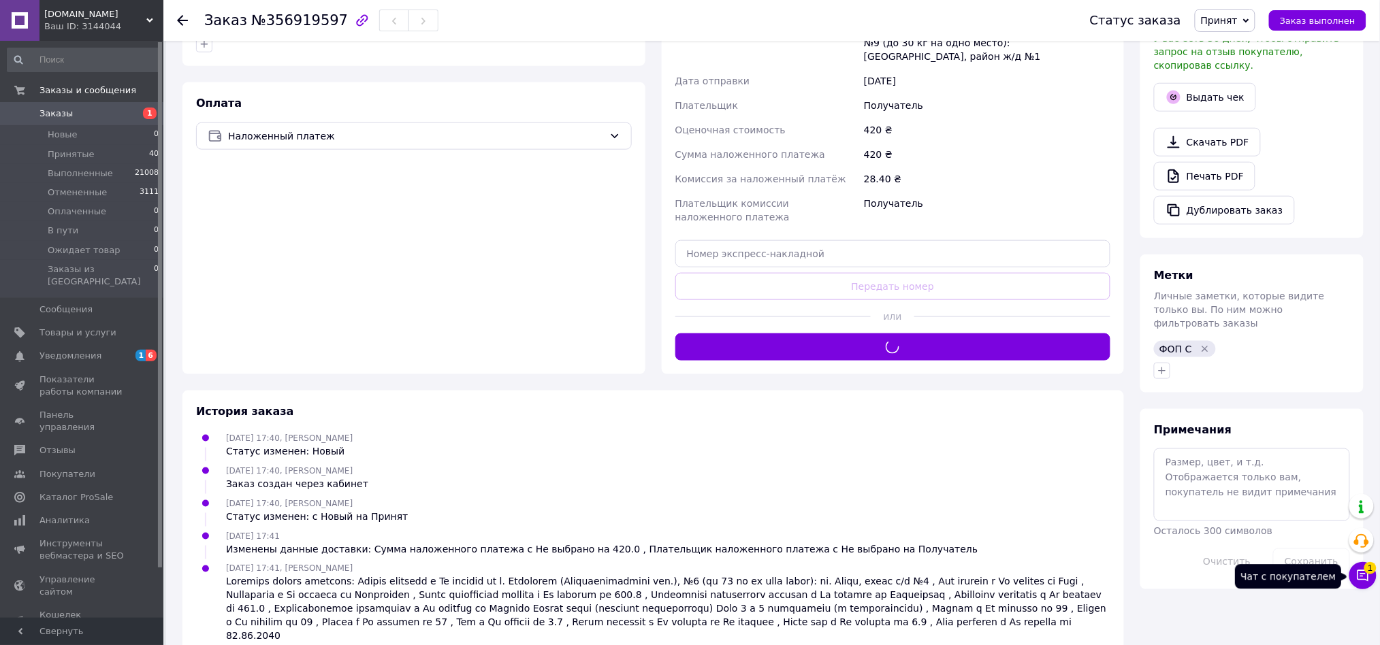
click at [1364, 569] on span "1" at bounding box center [1370, 568] width 12 height 12
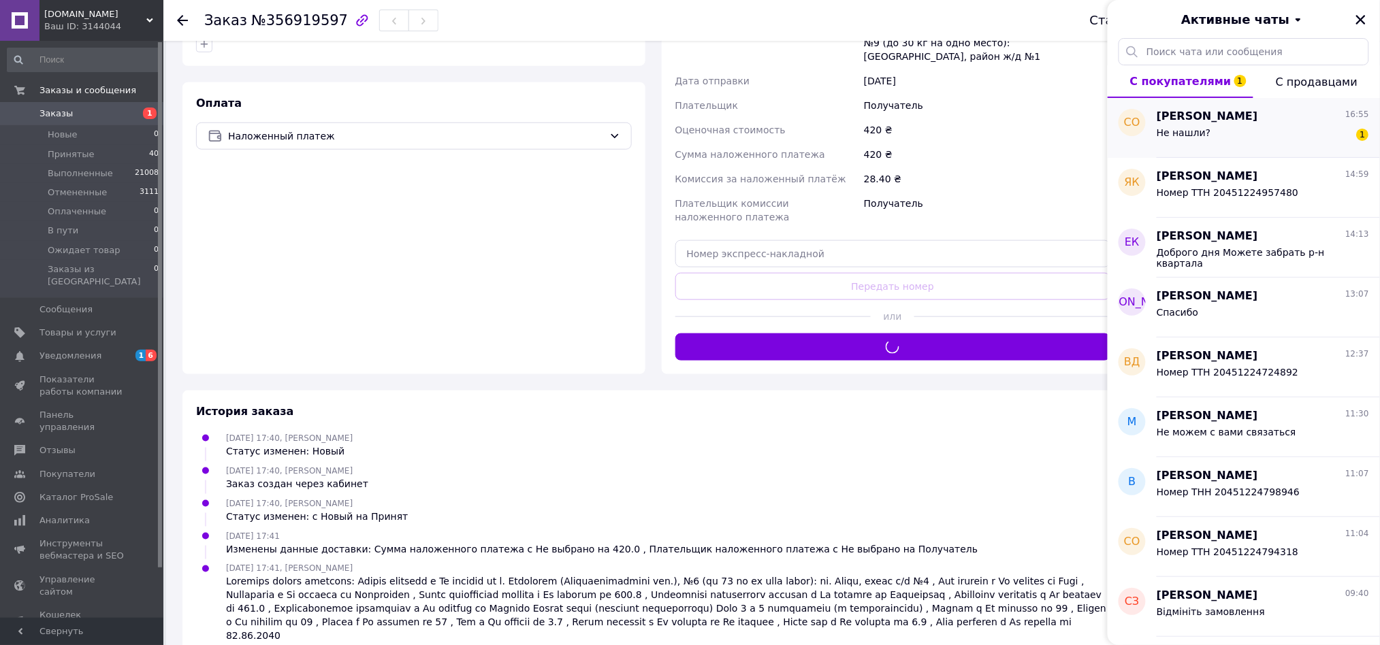
scroll to position [362, 0]
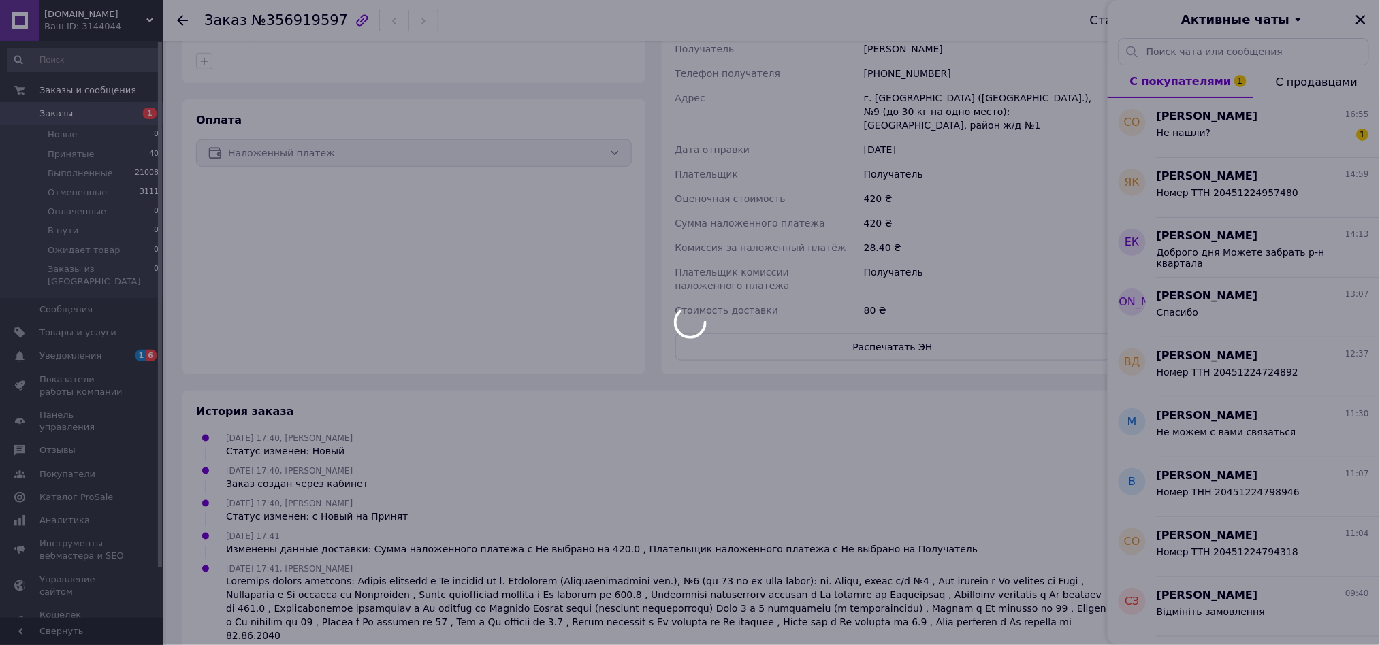
click at [1198, 125] on div at bounding box center [690, 322] width 1380 height 645
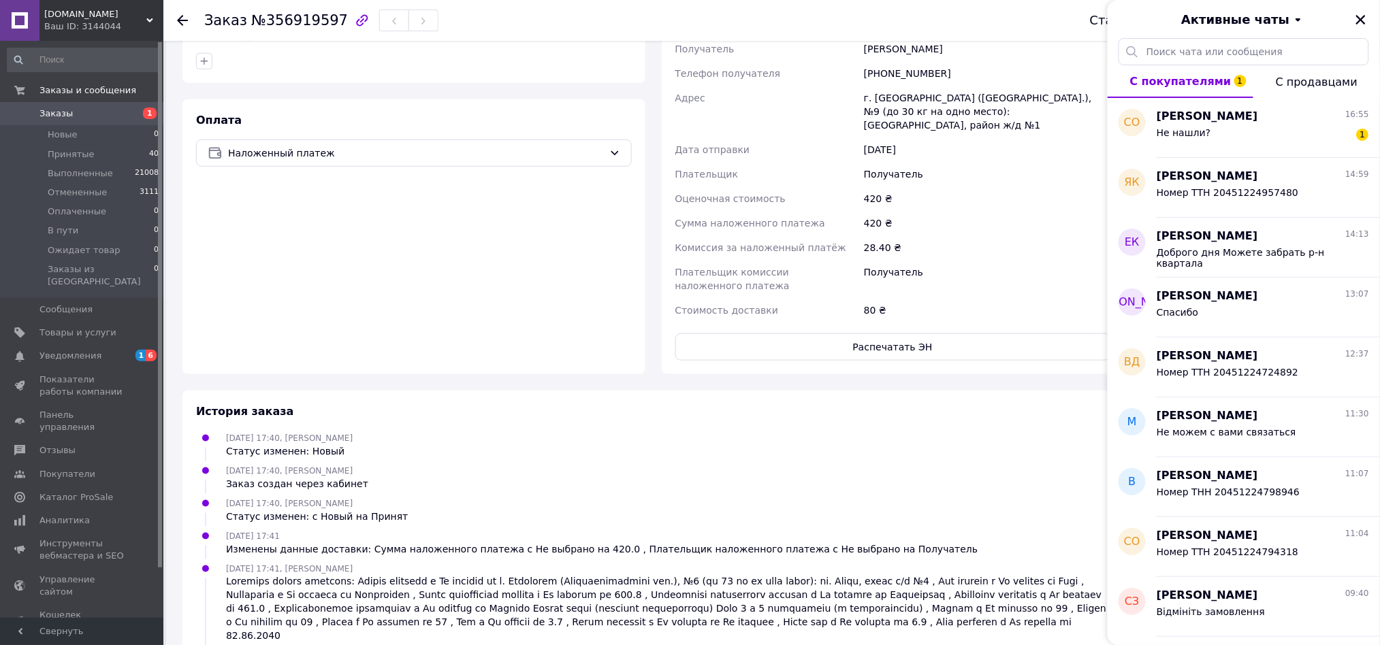
click at [1200, 129] on span "Не нашли?" at bounding box center [1184, 132] width 54 height 11
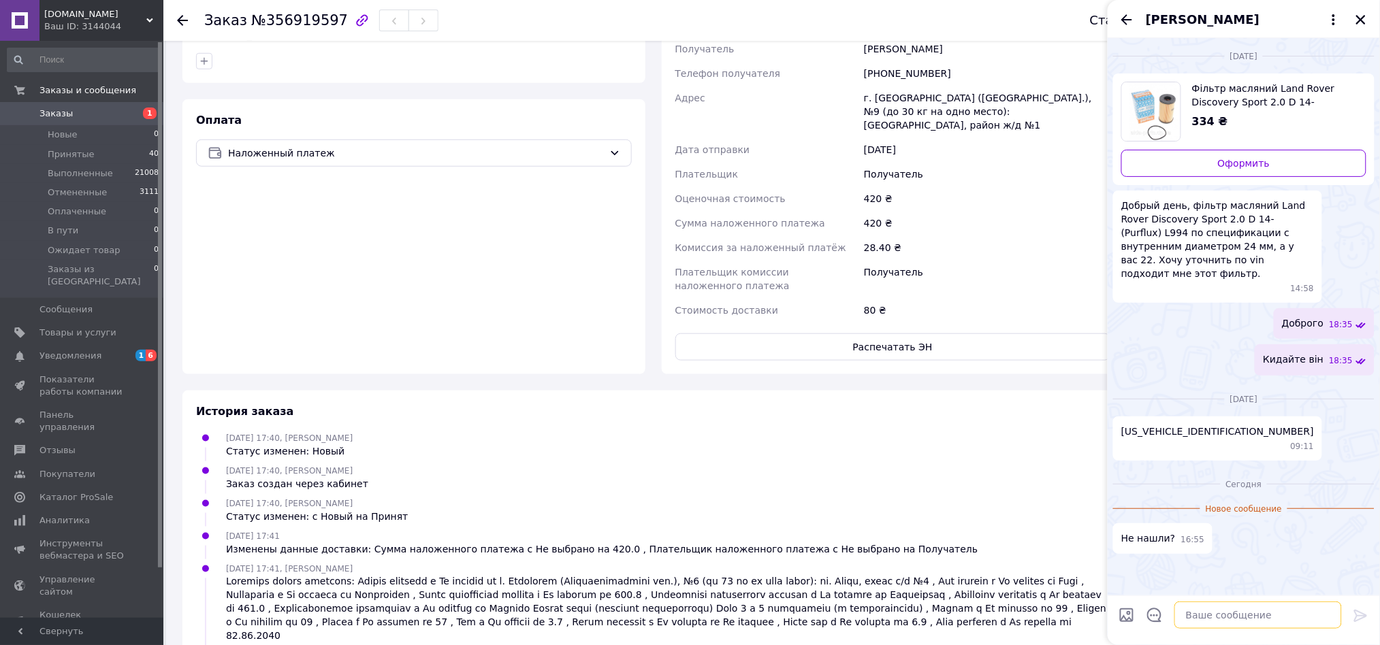
click at [1196, 613] on textarea at bounding box center [1257, 615] width 167 height 27
type textarea "Прошу прощения"
click at [1159, 622] on textarea "Прошу прощения" at bounding box center [1244, 615] width 195 height 27
click at [1242, 615] on textarea "Прошу прощения" at bounding box center [1244, 615] width 195 height 27
click at [1242, 614] on textarea "Прошу прощения" at bounding box center [1244, 615] width 195 height 27
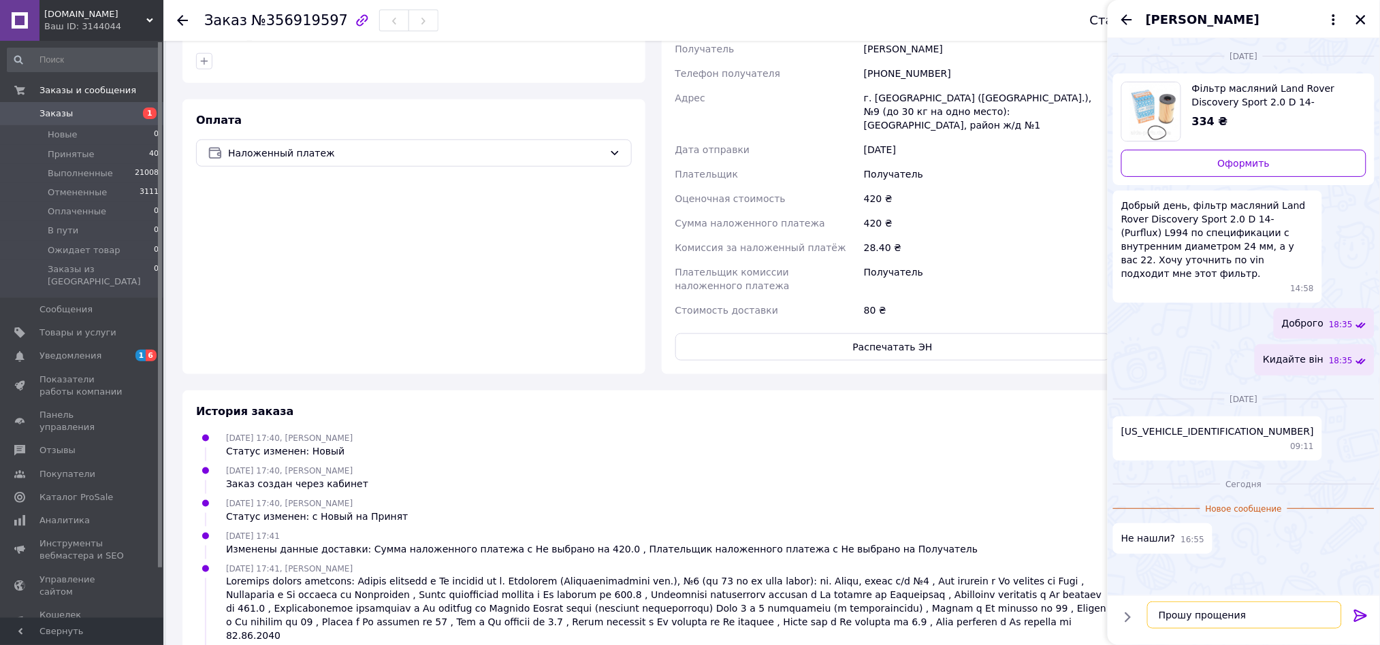
click at [1242, 614] on textarea "Прошу прощения" at bounding box center [1244, 615] width 195 height 27
click at [1184, 33] on div "Станислав Озеров" at bounding box center [1244, 19] width 272 height 38
click at [1183, 19] on span "Станислав Озеров" at bounding box center [1203, 20] width 114 height 18
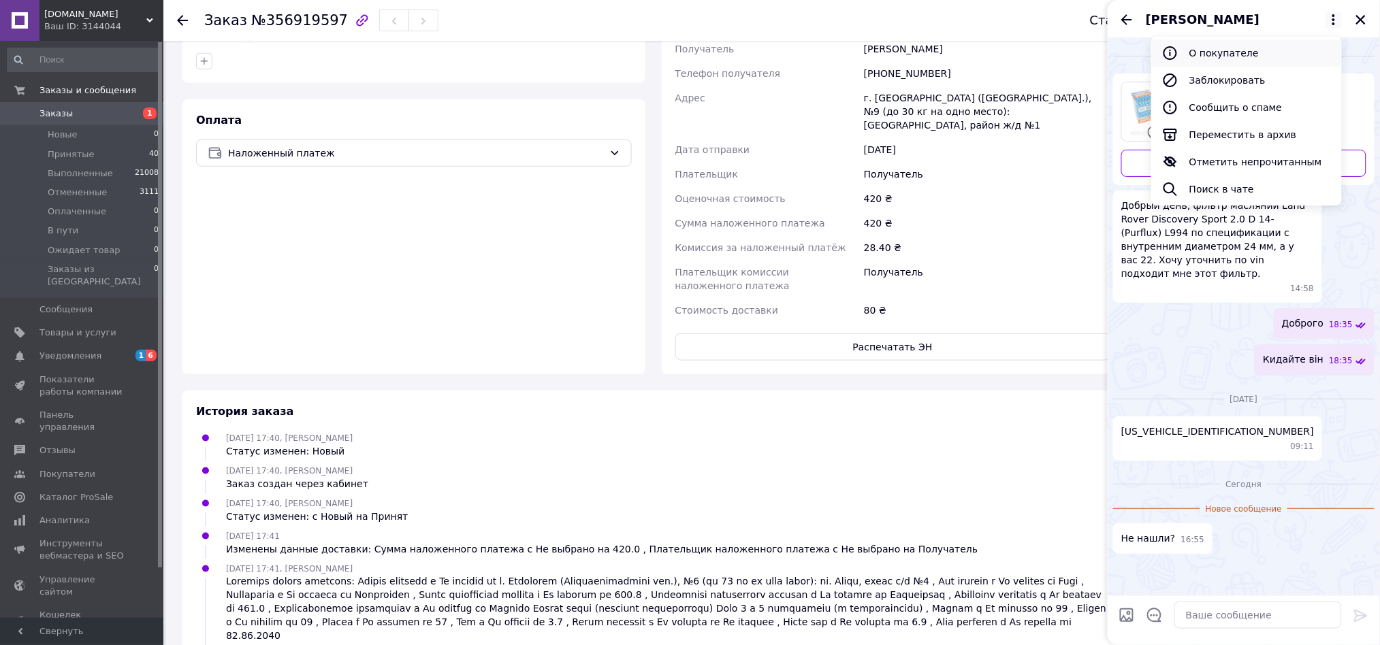
click at [1223, 50] on button "О покупателе" at bounding box center [1246, 52] width 191 height 27
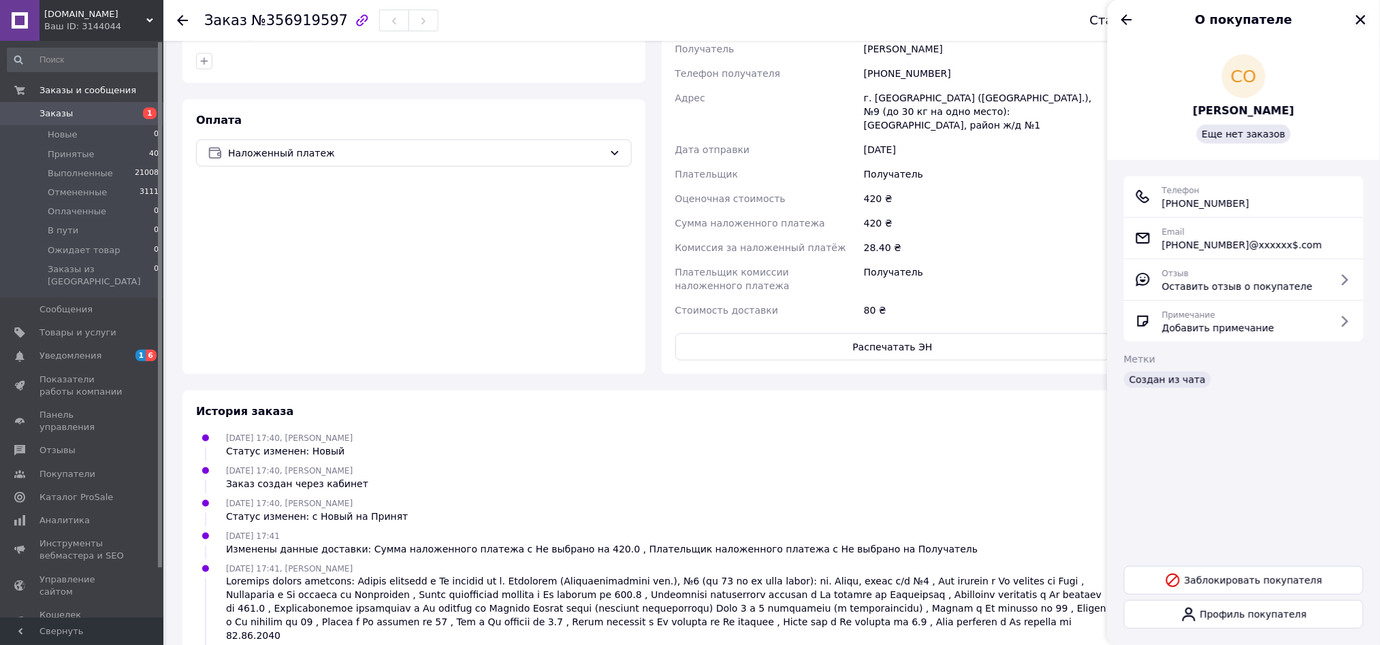
click at [1356, 22] on icon "Закрыть" at bounding box center [1361, 20] width 12 height 12
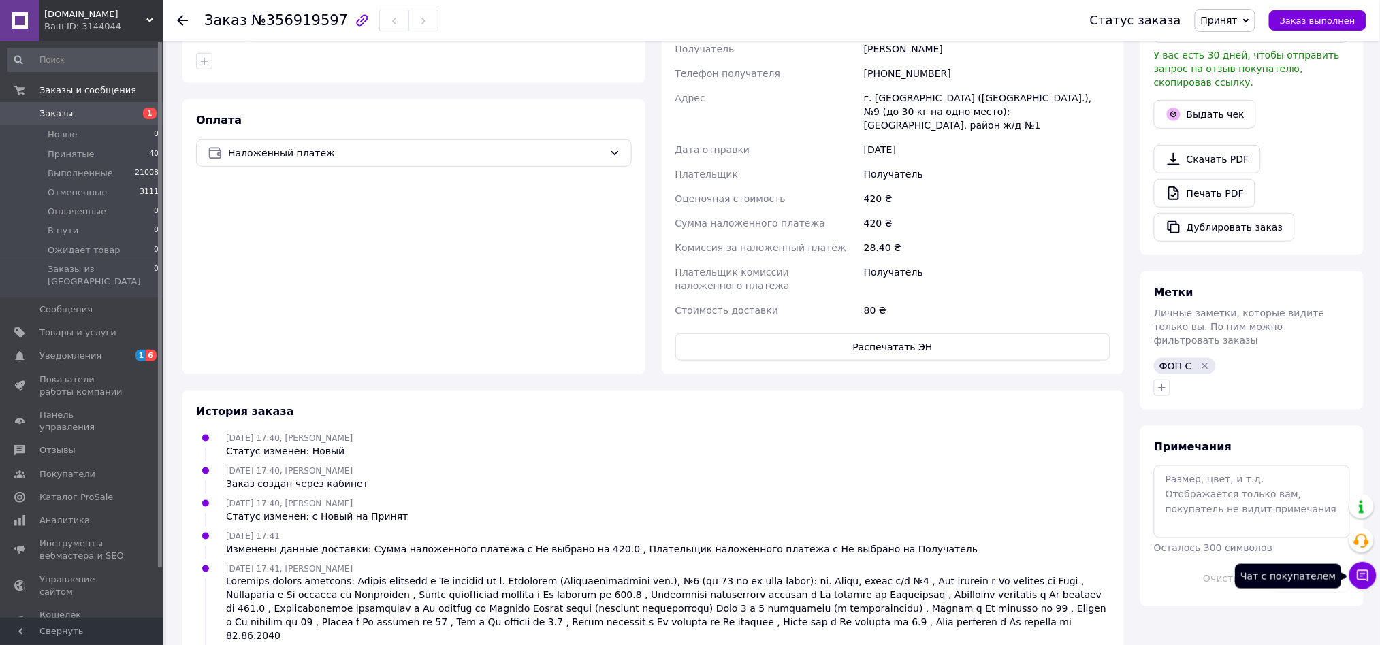
click at [1366, 582] on icon at bounding box center [1363, 576] width 14 height 14
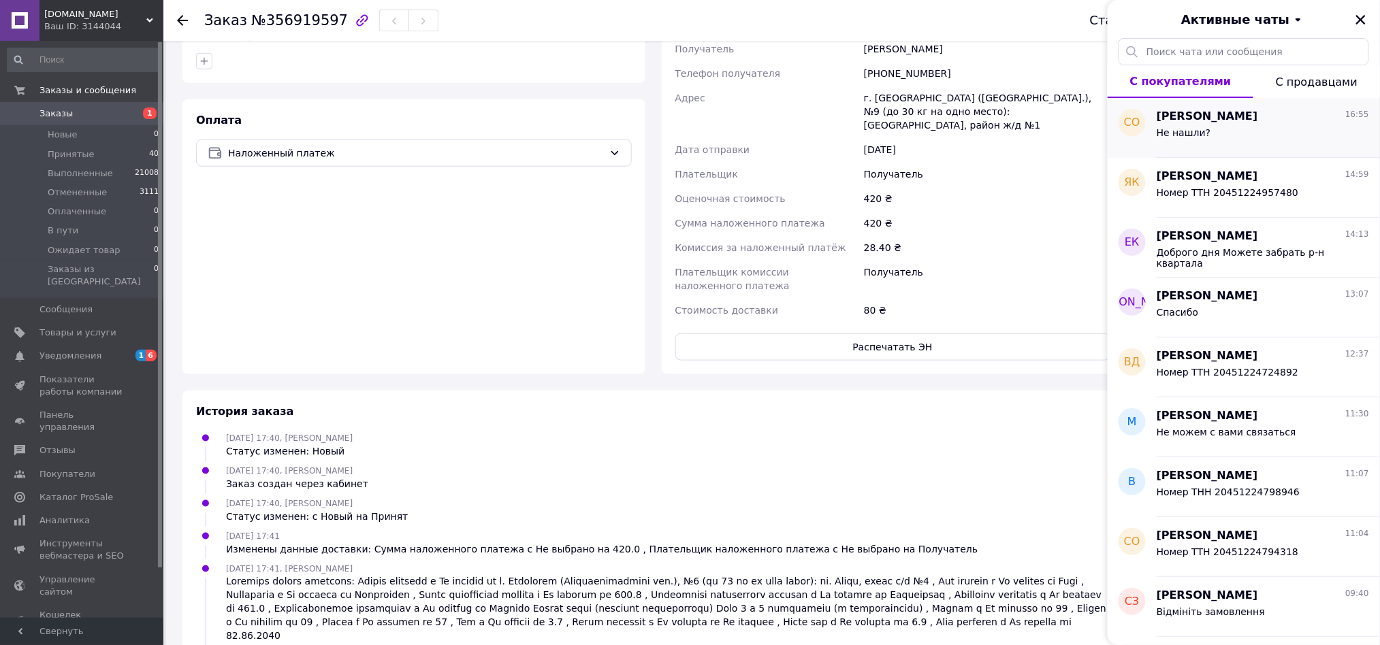
click at [1172, 120] on span "Станислав Озеров" at bounding box center [1207, 117] width 101 height 16
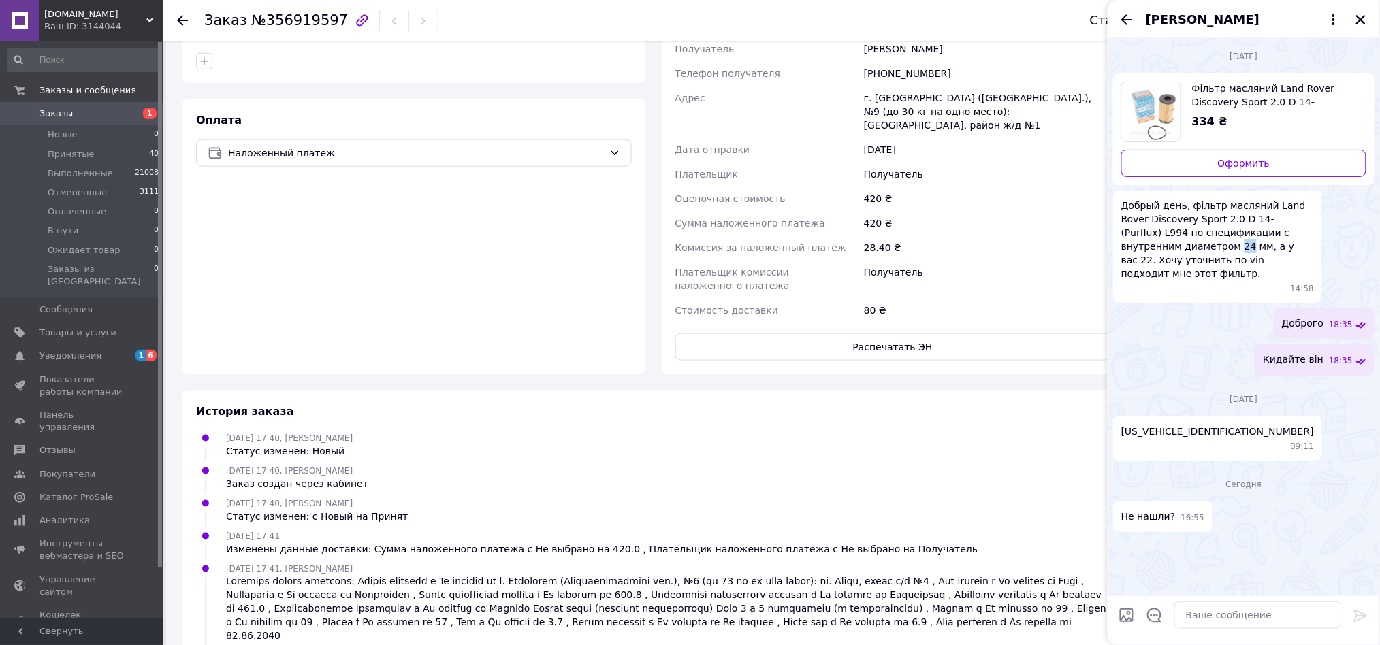
drag, startPoint x: 1304, startPoint y: 234, endPoint x: 1312, endPoint y: 234, distance: 8.2
click at [1312, 234] on span "Добрый день, фільтр масляний Land Rover Discovery Sport 2.0 D 14- (Purflux) L99…" at bounding box center [1217, 240] width 193 height 82
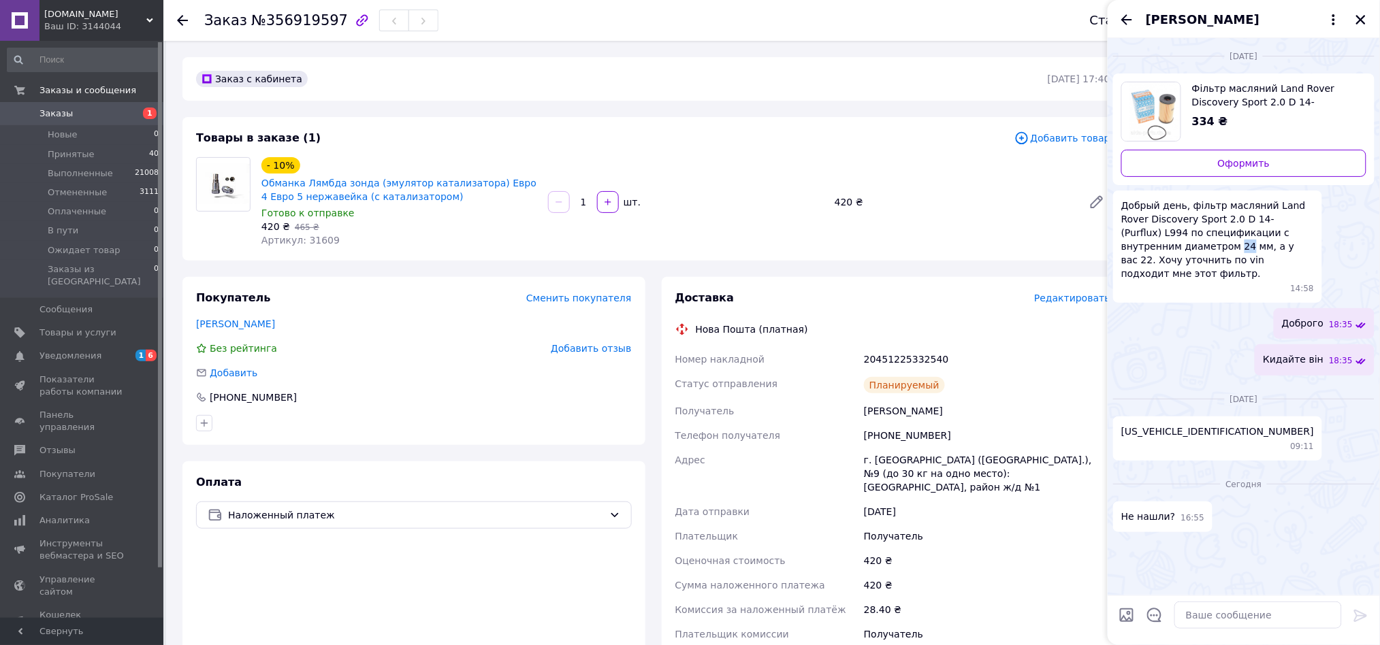
click at [1223, 87] on span "Фільтр масляний Land Rover Discovery Sport 2.0 D 14- (Purflux) L994" at bounding box center [1273, 95] width 163 height 27
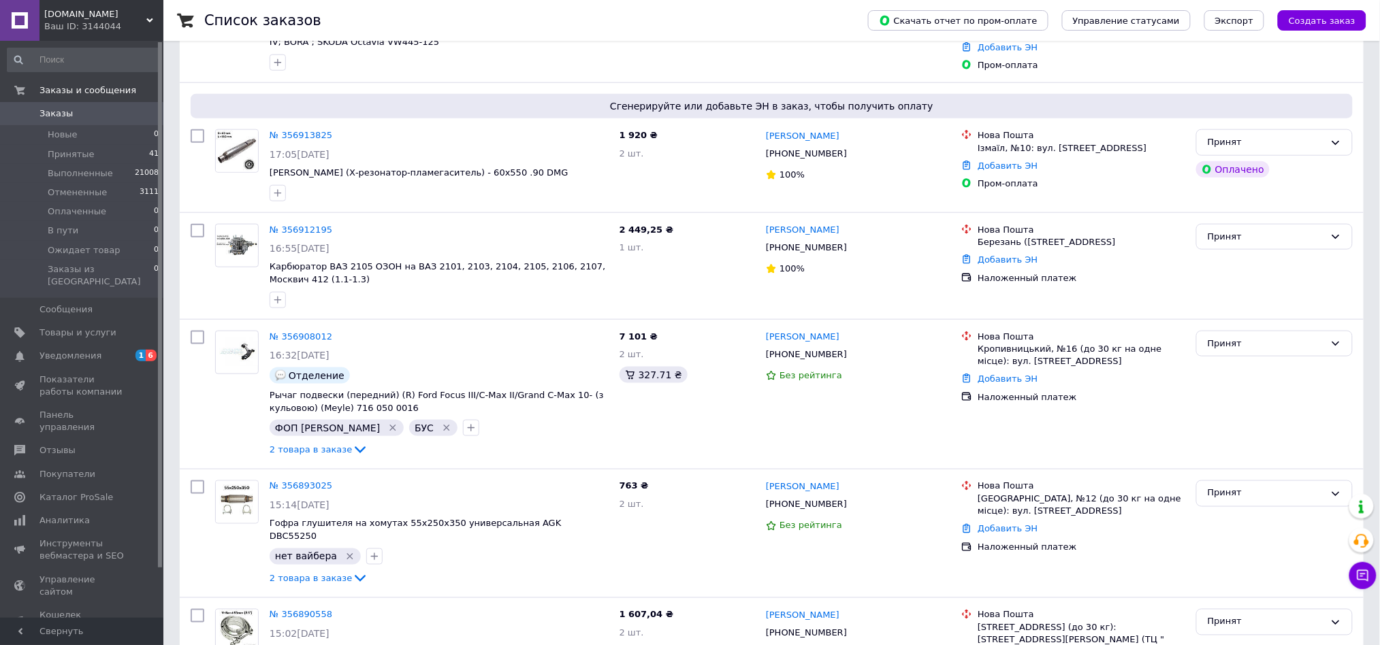
scroll to position [484, 0]
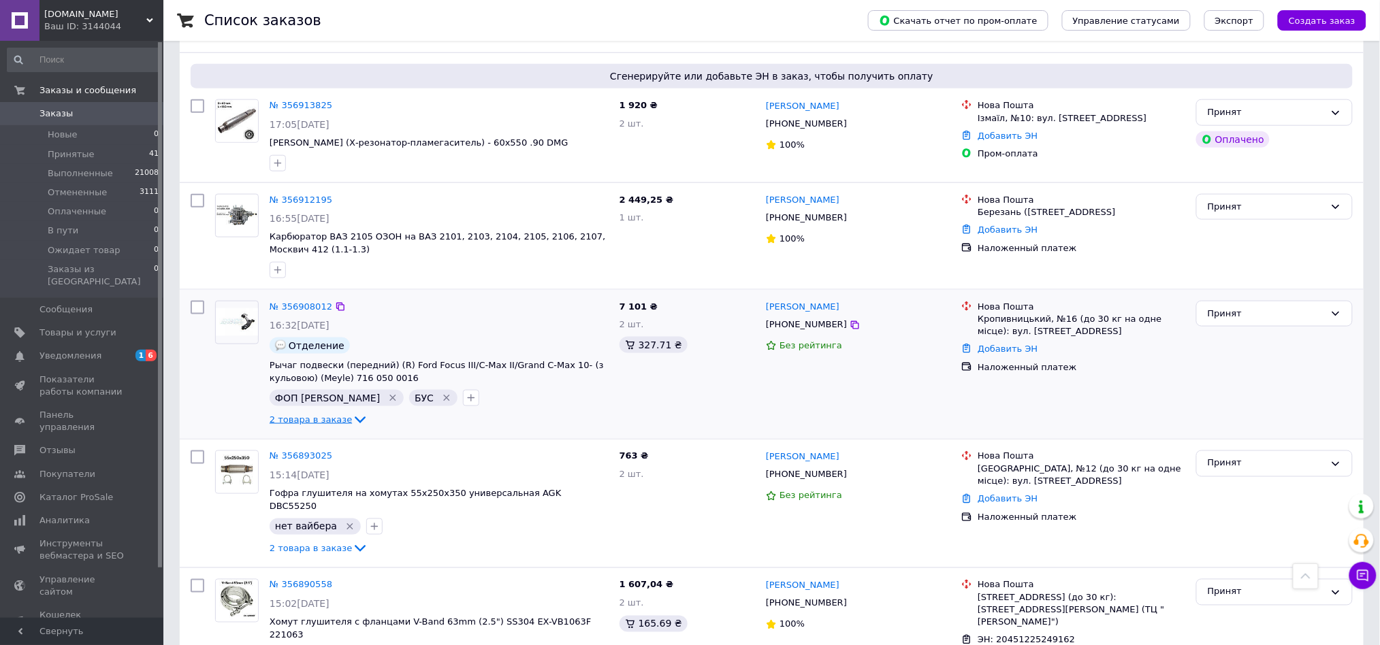
click at [317, 415] on span "2 товара в заказе" at bounding box center [311, 420] width 82 height 10
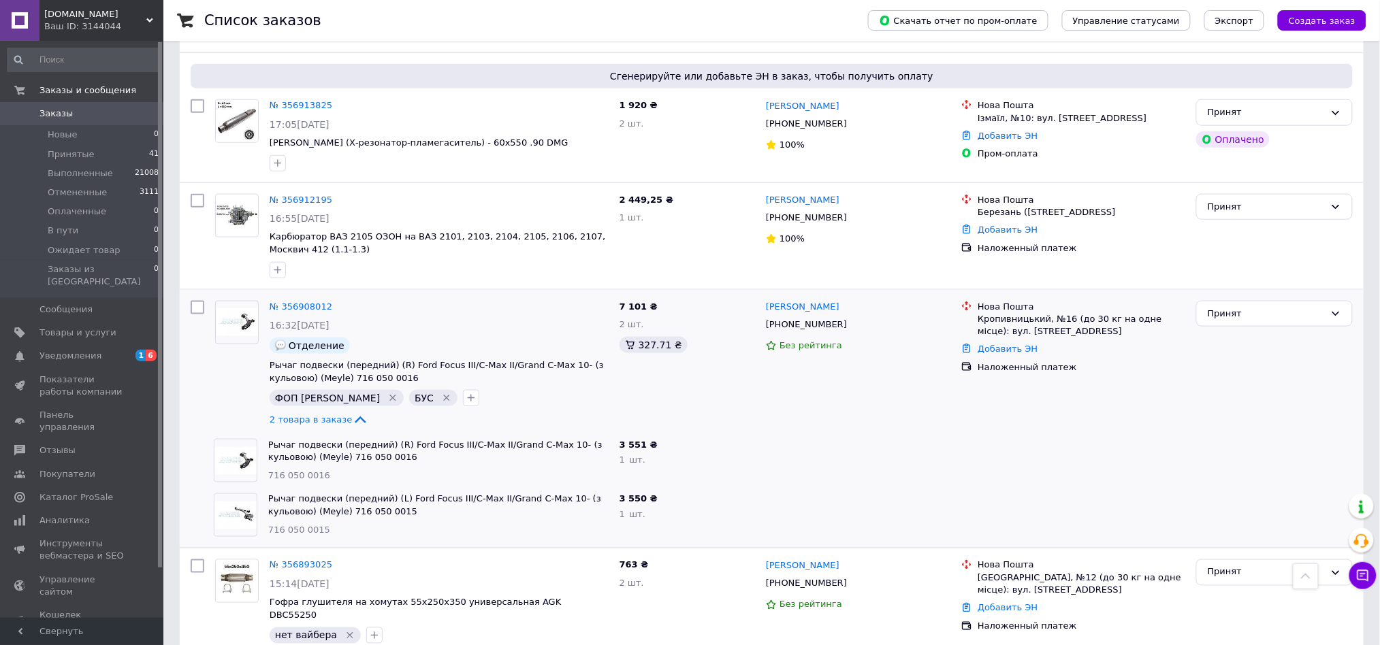
click at [246, 447] on img at bounding box center [235, 461] width 42 height 28
click at [306, 471] on span "716 050 0016" at bounding box center [299, 476] width 62 height 10
copy span "716 050 0016"
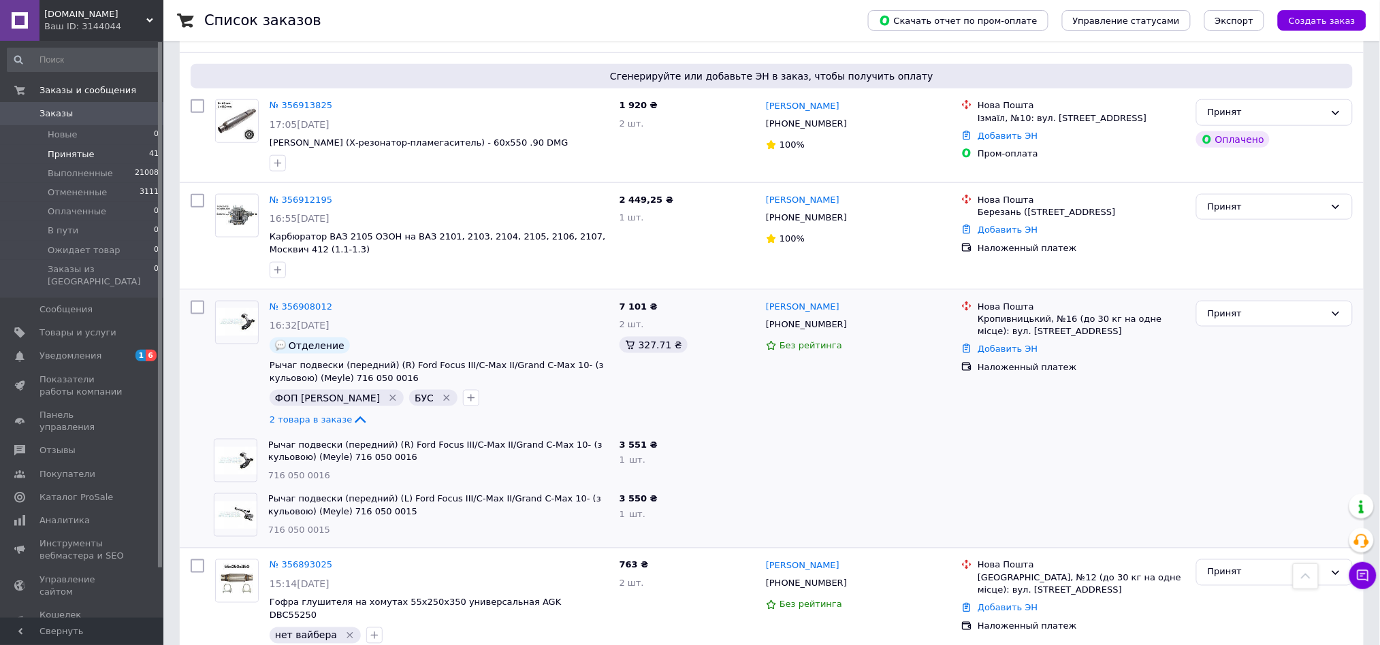
click at [71, 161] on li "Принятые 41" at bounding box center [83, 154] width 167 height 19
